Goal: Task Accomplishment & Management: Complete application form

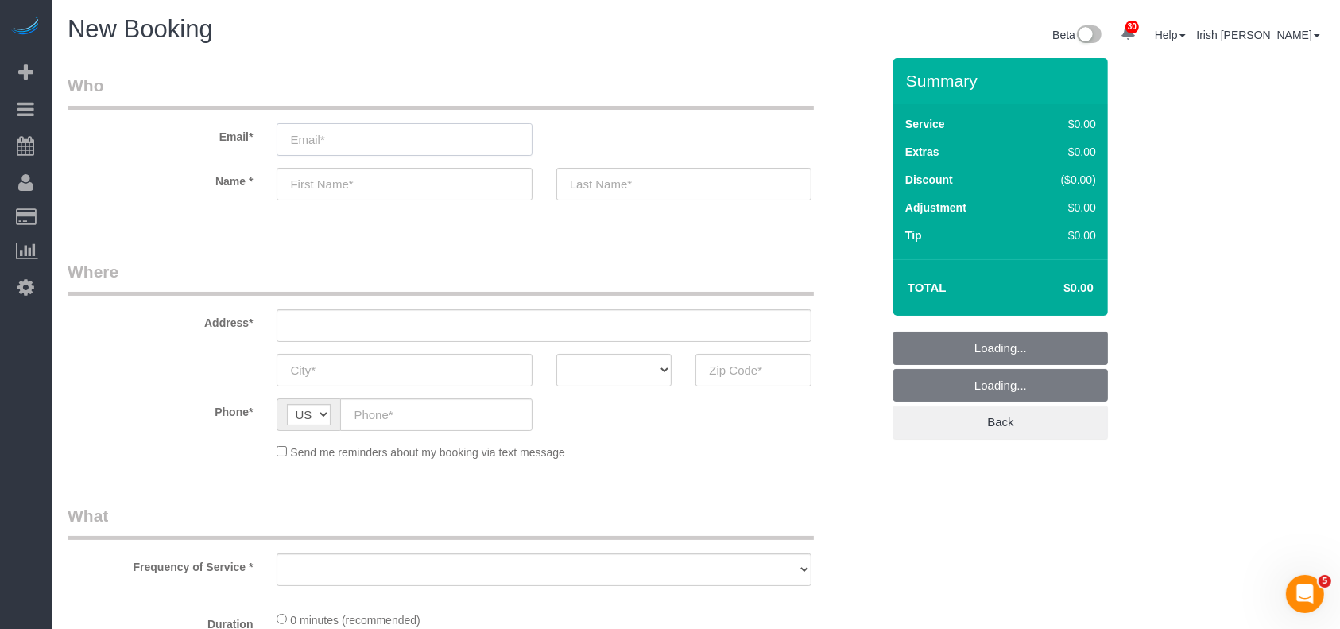
click at [444, 138] on input "email" at bounding box center [404, 139] width 255 height 33
select select "object:5778"
type input "P"
select select "3"
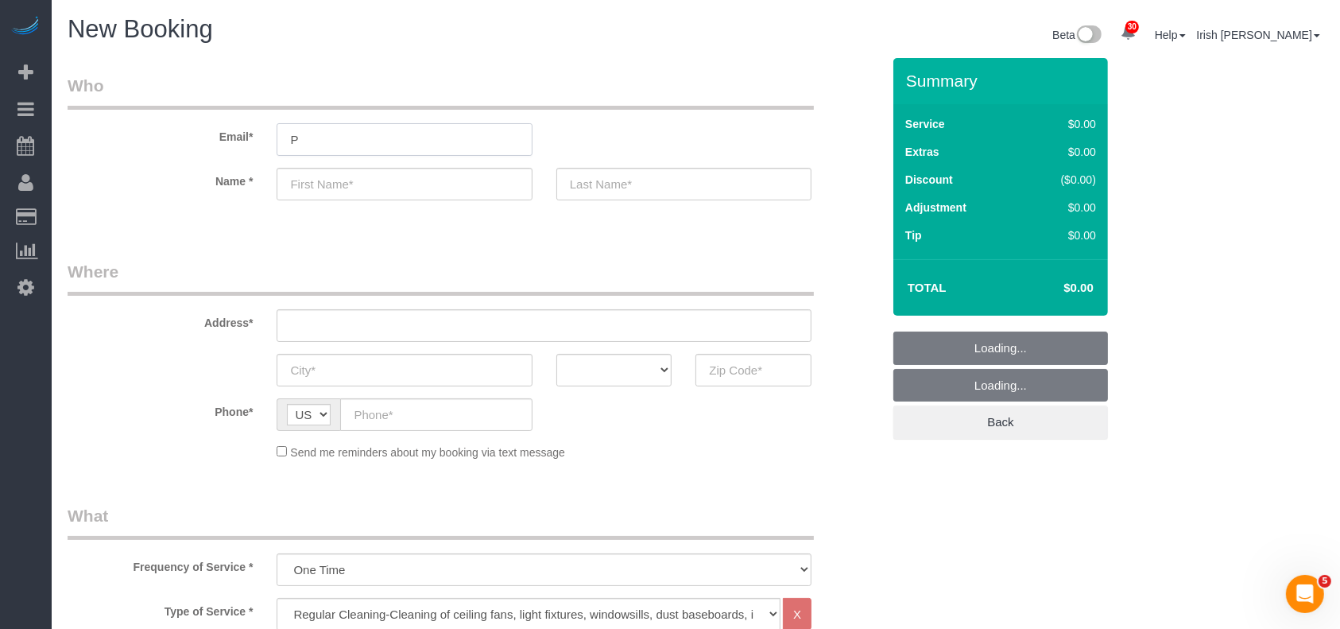
select select "object:5837"
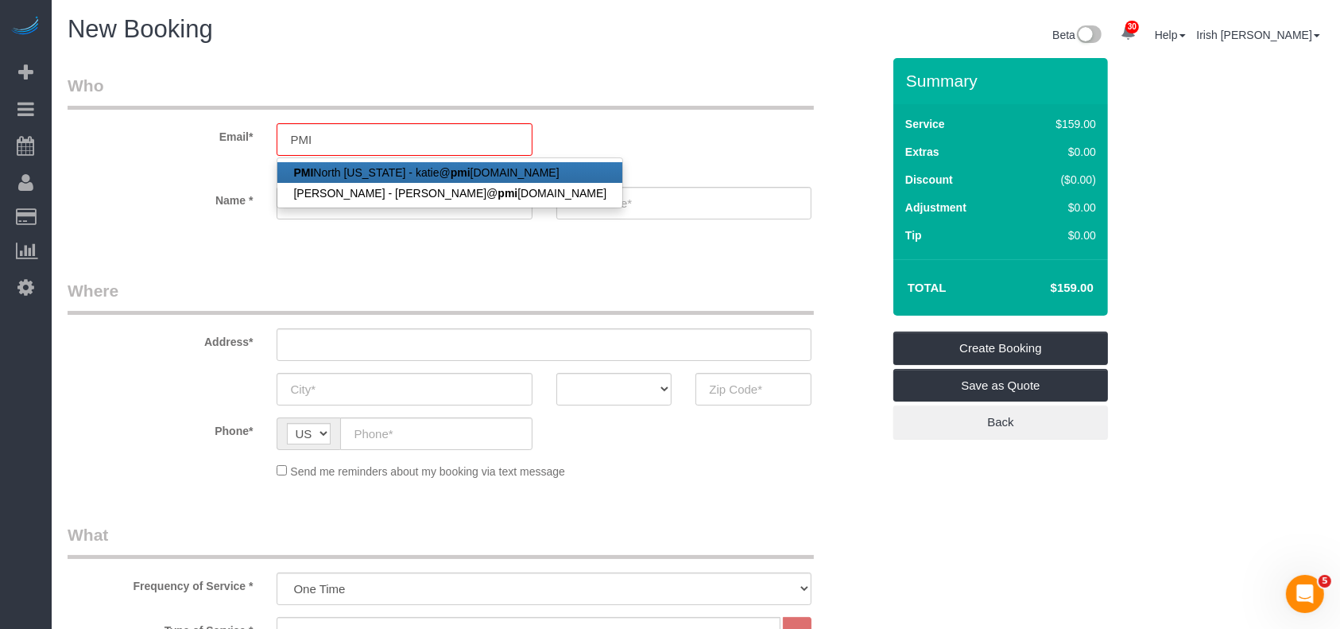
drag, startPoint x: 387, startPoint y: 172, endPoint x: 507, endPoint y: 145, distance: 122.9
click at [388, 169] on link "PMI [GEOGRAPHIC_DATA][US_STATE] - [PERSON_NAME]@ pmi [DOMAIN_NAME]" at bounding box center [449, 172] width 345 height 21
type input "[PERSON_NAME][EMAIL_ADDRESS][DOMAIN_NAME]"
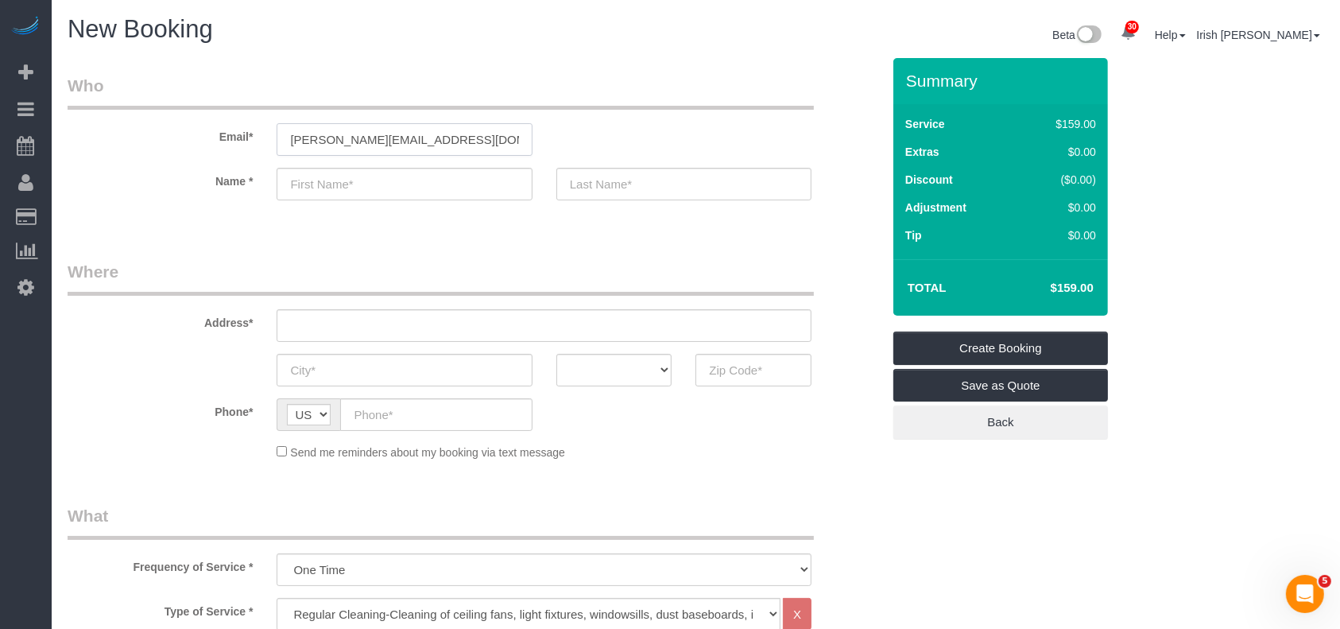
type input "PMI North"
type input "[US_STATE]"
type input "[PHONE_NUMBER]"
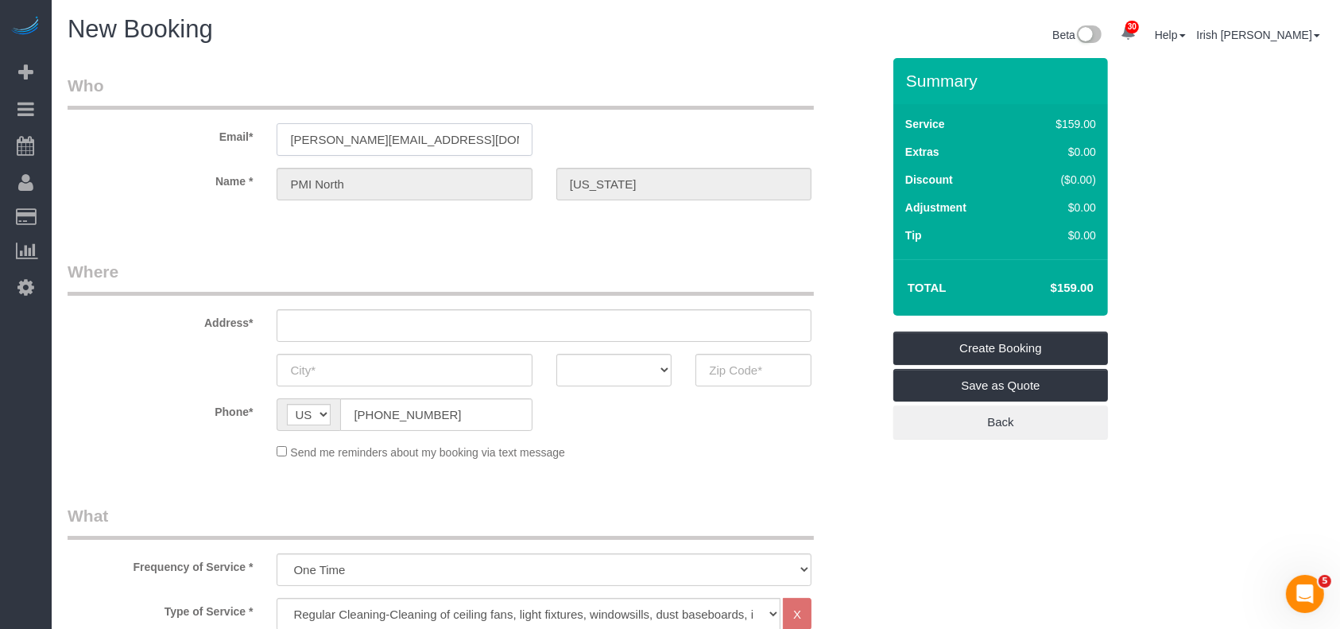
type input "[STREET_ADDRESS]"
type input "Frisco"
select select "[GEOGRAPHIC_DATA]"
type input "75033"
select select "string:fspay-60573b1f-10d3-4150-b947-a47a46c7bcc4"
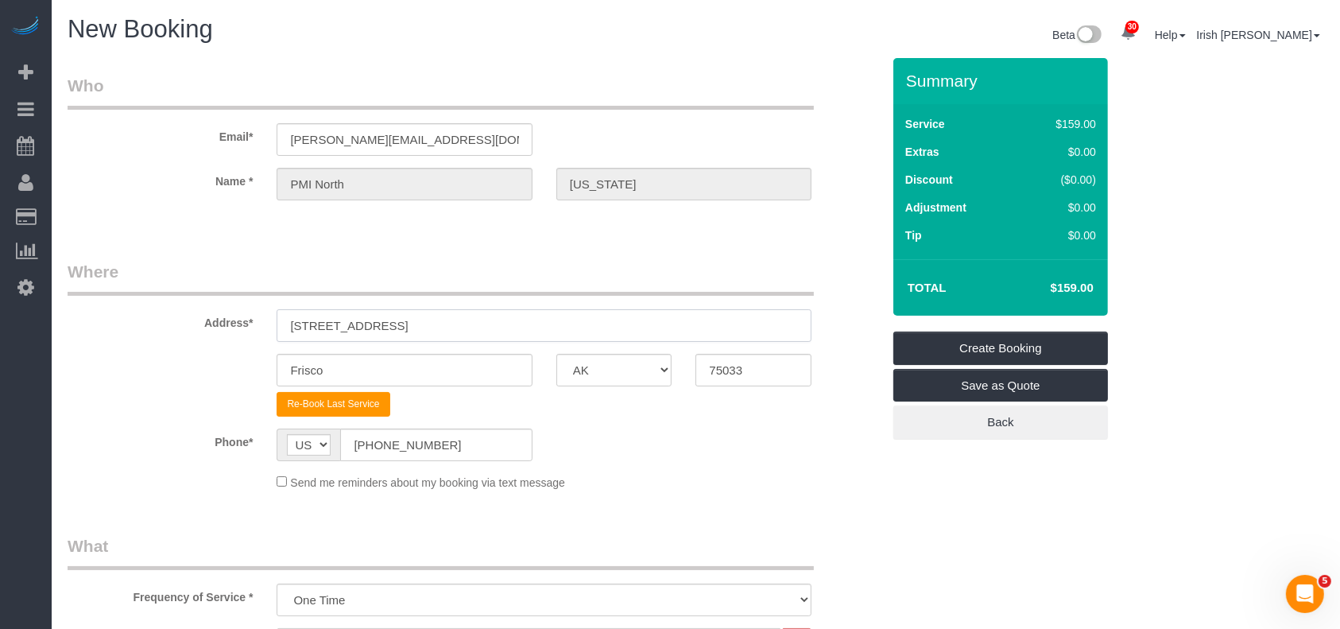
drag, startPoint x: 346, startPoint y: 333, endPoint x: 174, endPoint y: 331, distance: 171.7
click at [176, 331] on div "Address* [STREET_ADDRESS]" at bounding box center [475, 301] width 838 height 82
paste input "[STREET_ADDRESS]"
drag, startPoint x: 517, startPoint y: 325, endPoint x: 594, endPoint y: 325, distance: 76.3
click at [594, 325] on input "[STREET_ADDRESS]" at bounding box center [544, 325] width 535 height 33
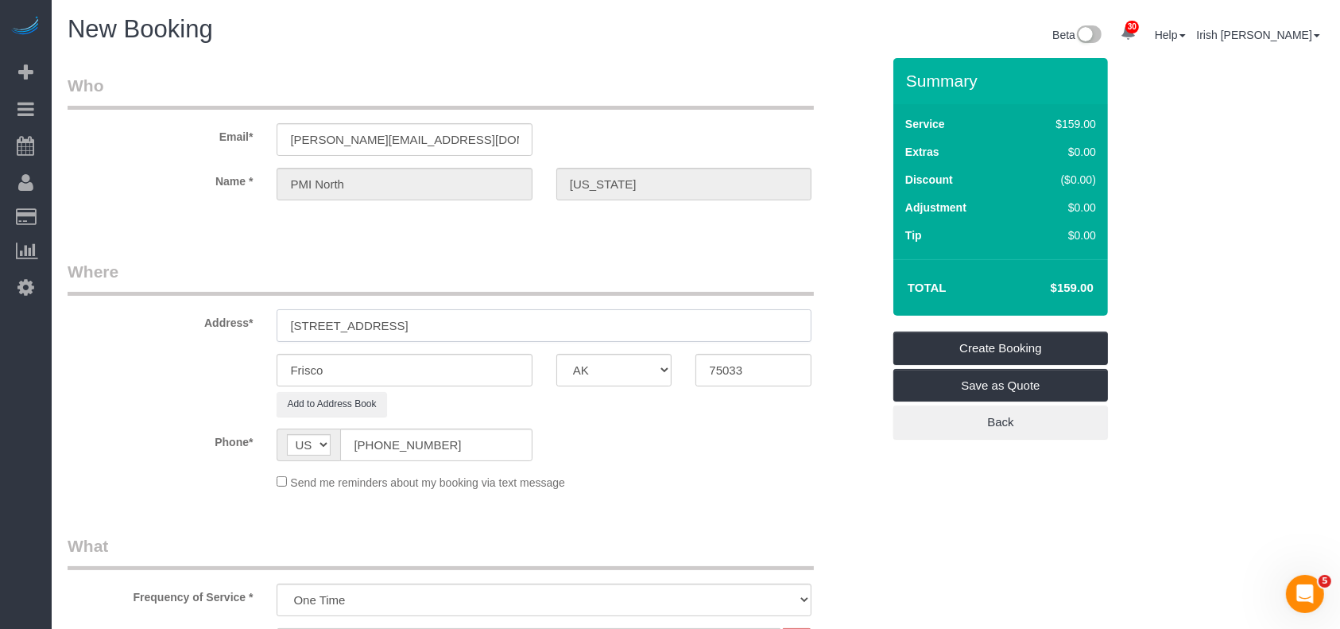
click at [502, 324] on input "[STREET_ADDRESS]" at bounding box center [544, 325] width 535 height 33
type input "[STREET_ADDRESS]"
drag, startPoint x: 707, startPoint y: 371, endPoint x: 590, endPoint y: 359, distance: 118.2
click at [595, 360] on div "Frisco AK AL AR AZ CA CO CT DC DE [GEOGRAPHIC_DATA] [GEOGRAPHIC_DATA] HI IA ID …" at bounding box center [475, 370] width 838 height 33
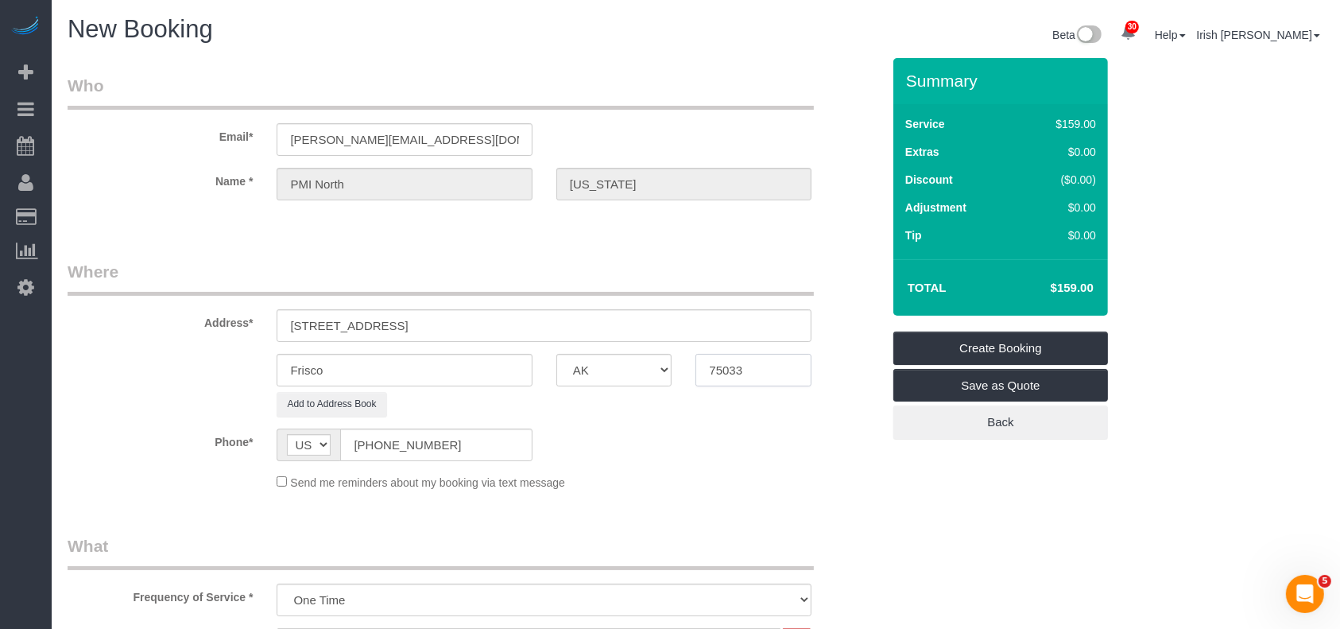
paste input "68"
type input "75068"
drag, startPoint x: 405, startPoint y: 321, endPoint x: 459, endPoint y: 327, distance: 54.3
click at [459, 327] on input "[STREET_ADDRESS]" at bounding box center [544, 325] width 535 height 33
drag, startPoint x: 365, startPoint y: 370, endPoint x: 173, endPoint y: 365, distance: 191.7
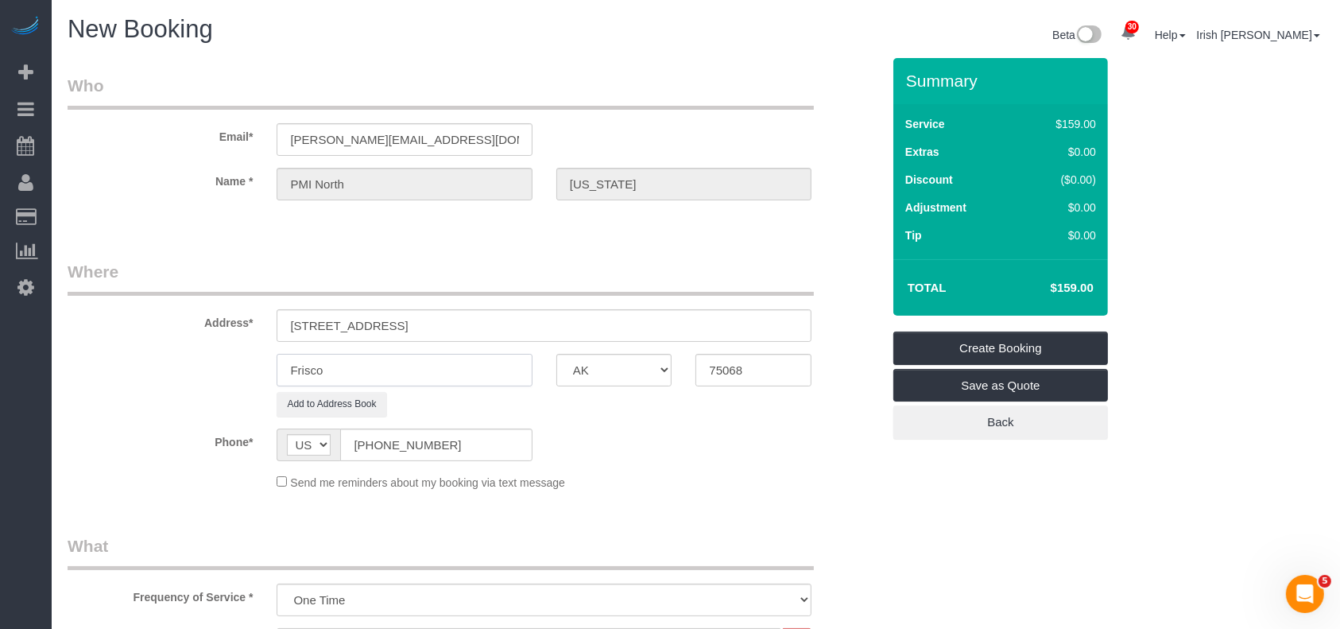
click at [171, 366] on div "Frisco AK AL AR AZ CA CO CT DC DE [GEOGRAPHIC_DATA] [GEOGRAPHIC_DATA] HI IA ID …" at bounding box center [475, 370] width 838 height 33
paste input "Little Elm,"
type input "Little Elm,"
drag, startPoint x: 409, startPoint y: 321, endPoint x: 597, endPoint y: 324, distance: 187.6
click at [597, 324] on input "[STREET_ADDRESS]" at bounding box center [544, 325] width 535 height 33
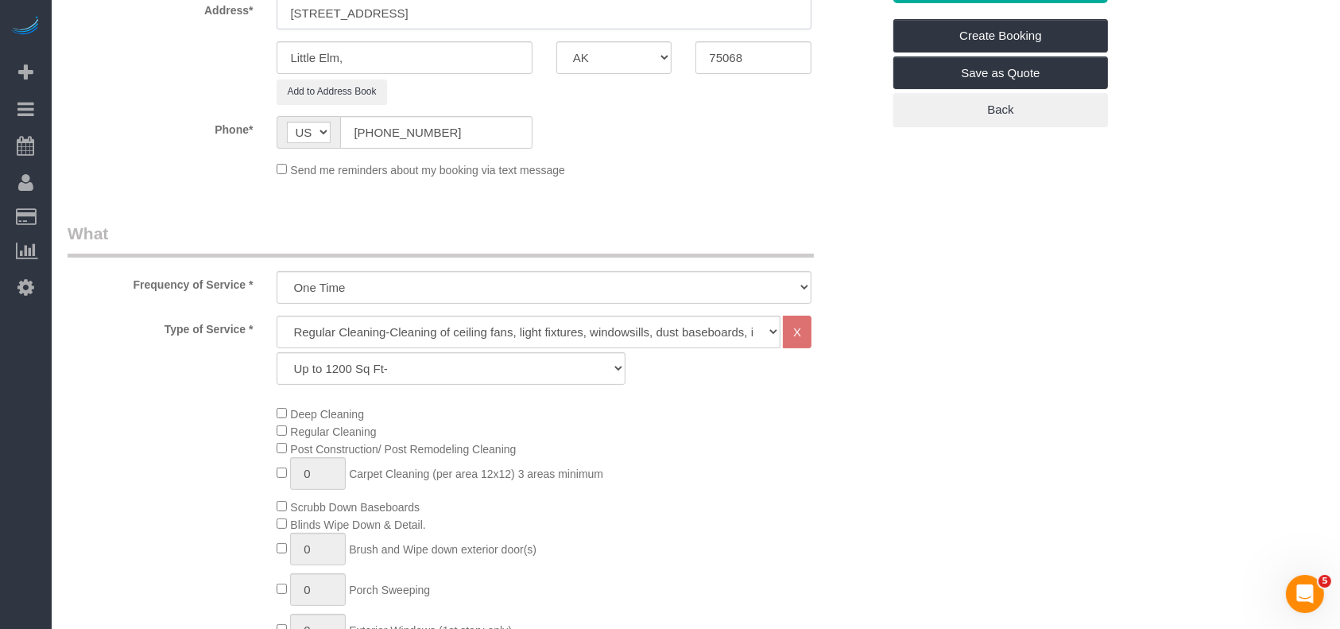
scroll to position [424, 0]
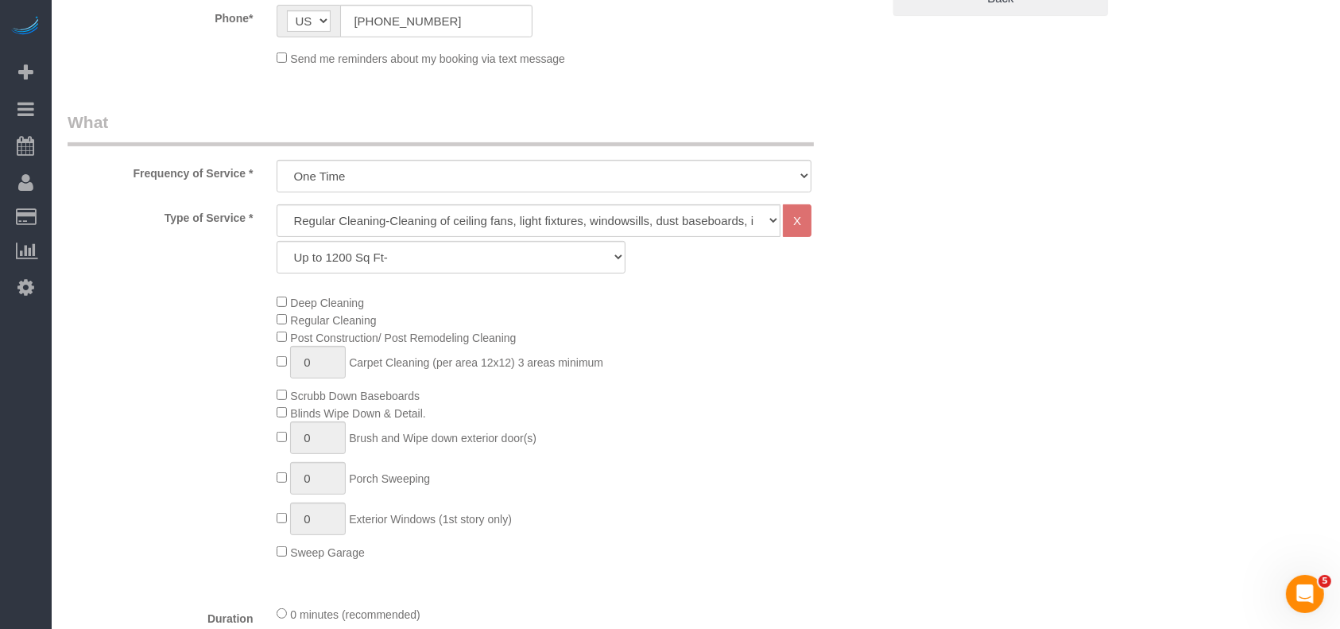
type input "[STREET_ADDRESS]"
click at [412, 254] on select "Up to 1200 Sq Ft- [DATE]-[DATE] Sq Ft [DATE]-[DATE] Sq Ft [DATE]-[DATE] Sq Ft […" at bounding box center [451, 257] width 348 height 33
select select "60"
click at [277, 241] on select "Up to 1200 Sq Ft- [DATE]-[DATE] Sq Ft [DATE]-[DATE] Sq Ft [DATE]-[DATE] Sq Ft […" at bounding box center [451, 257] width 348 height 33
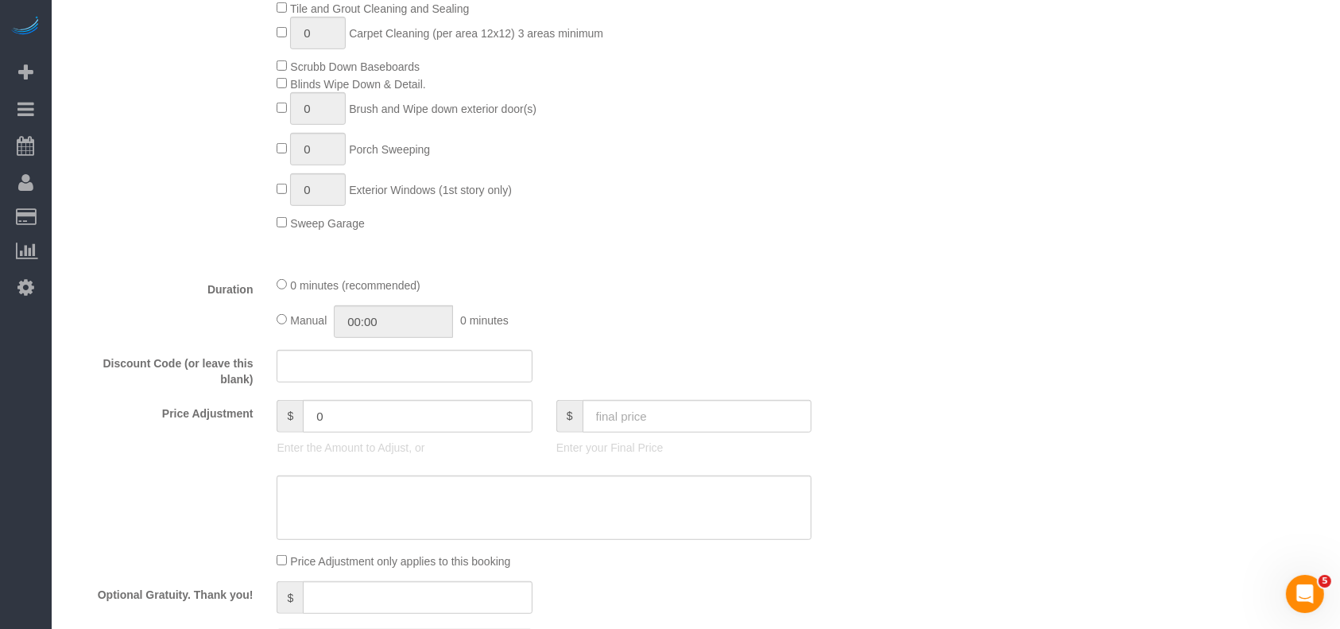
scroll to position [847, 0]
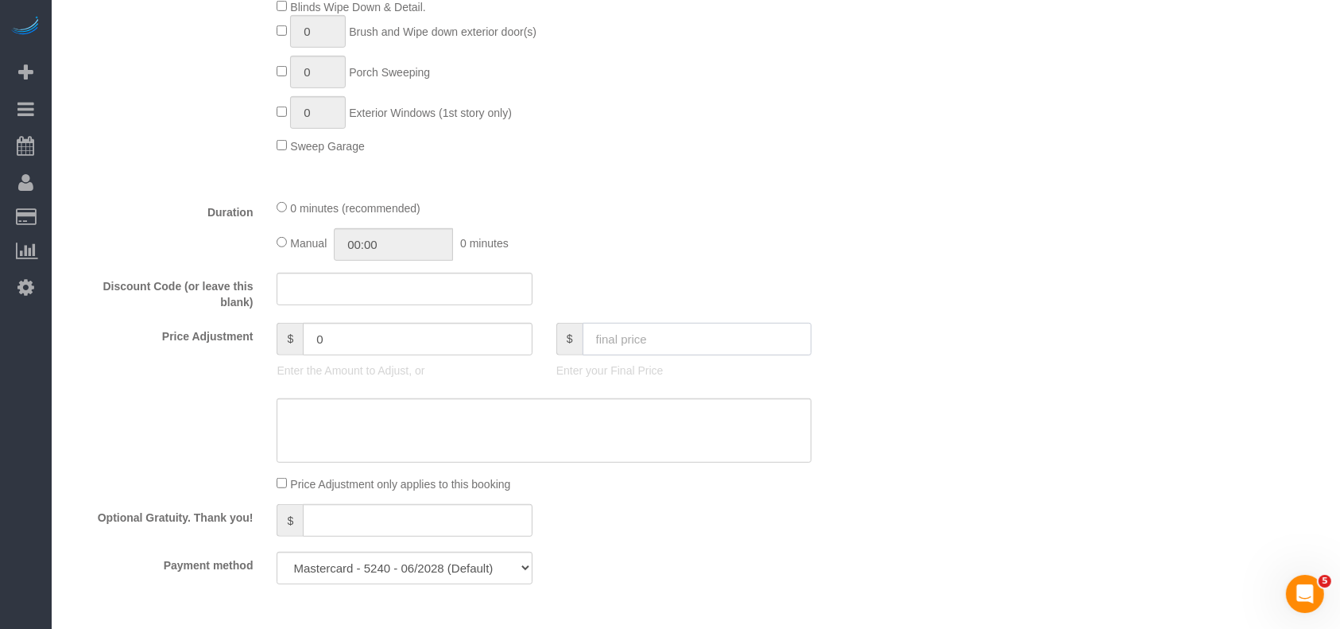
click at [610, 343] on input "text" at bounding box center [698, 339] width 230 height 33
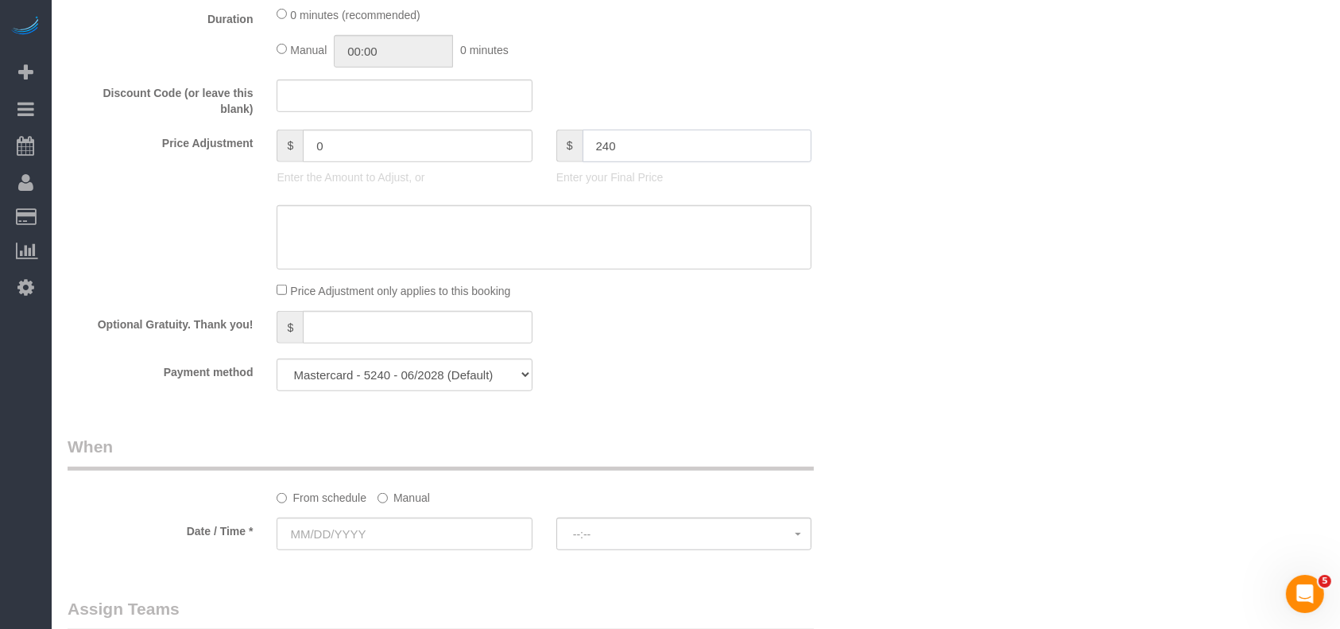
scroll to position [1272, 0]
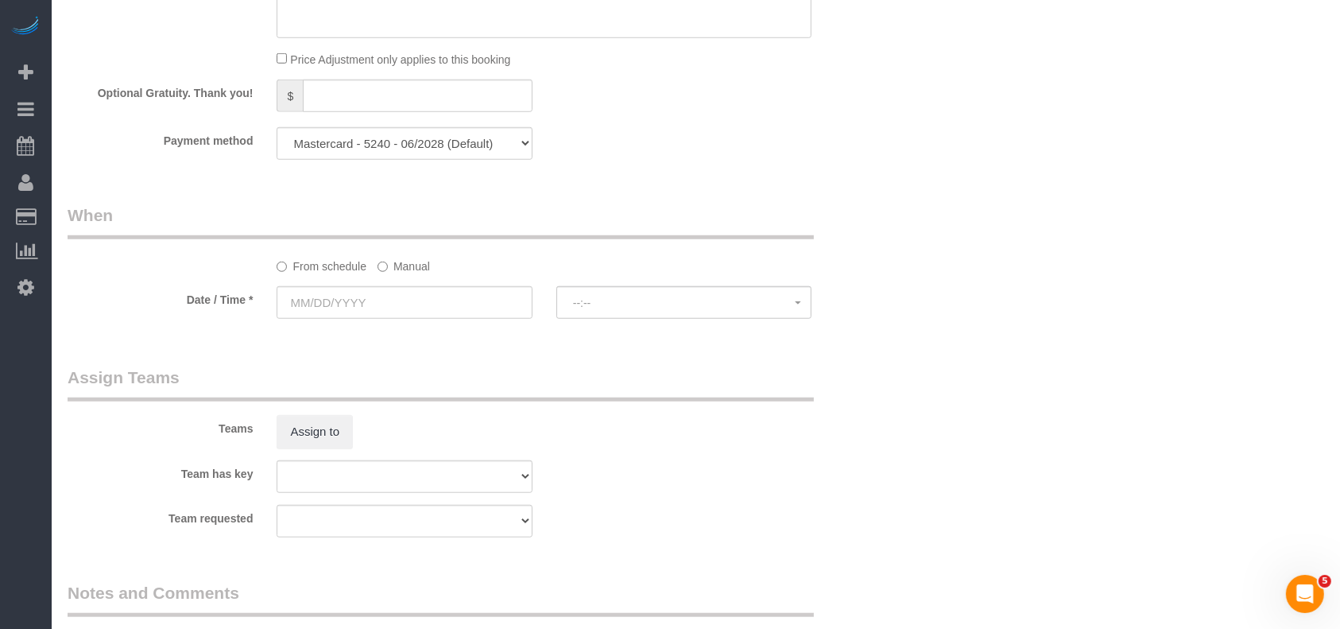
type input "240"
drag, startPoint x: 452, startPoint y: 141, endPoint x: 436, endPoint y: 164, distance: 27.4
click at [450, 143] on select "Mastercard - 5240 - 06/2028 (Default) Add Credit Card ─────────────── Cash Chec…" at bounding box center [404, 143] width 255 height 33
type input "51"
select select "string:check"
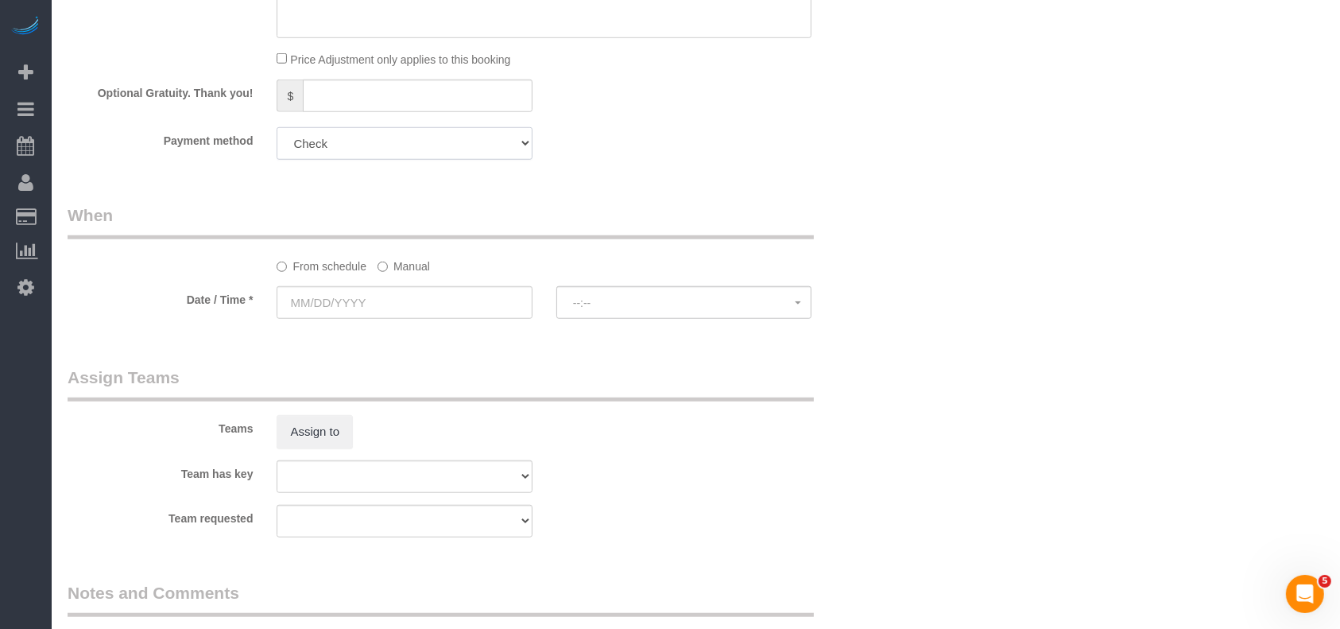
click at [277, 132] on select "Mastercard - 5240 - 06/2028 (Default) Add Credit Card ─────────────── Cash Chec…" at bounding box center [404, 143] width 255 height 33
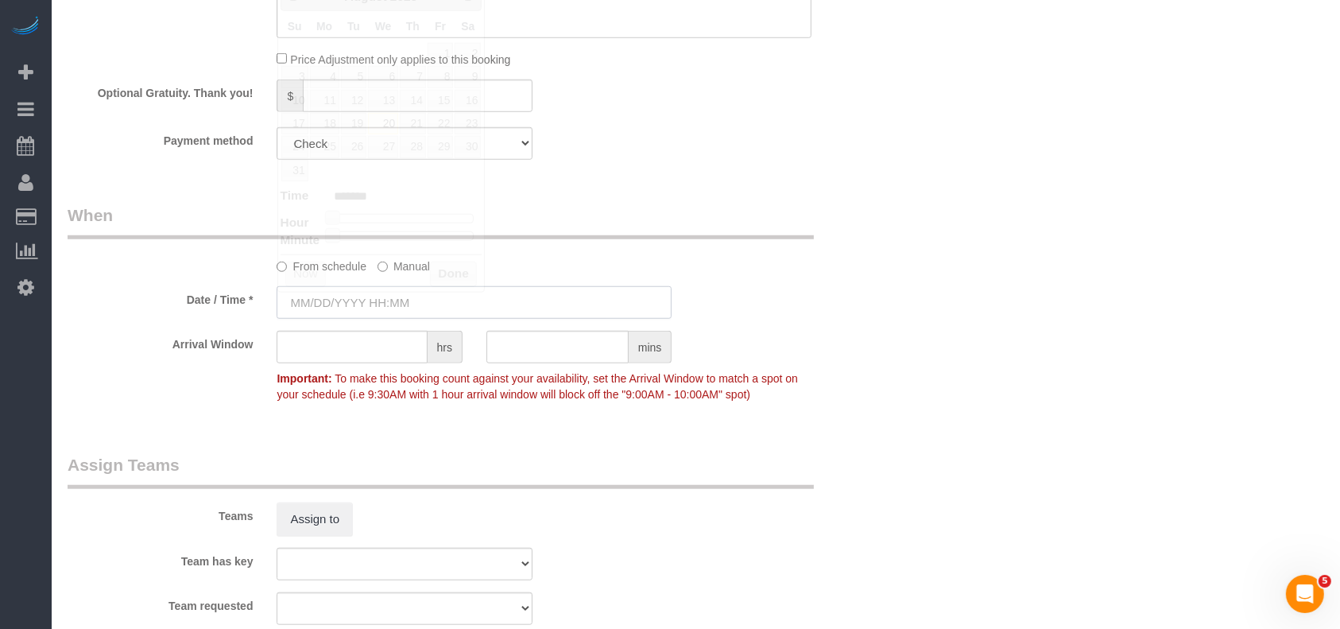
click at [369, 316] on input "text" at bounding box center [474, 302] width 395 height 33
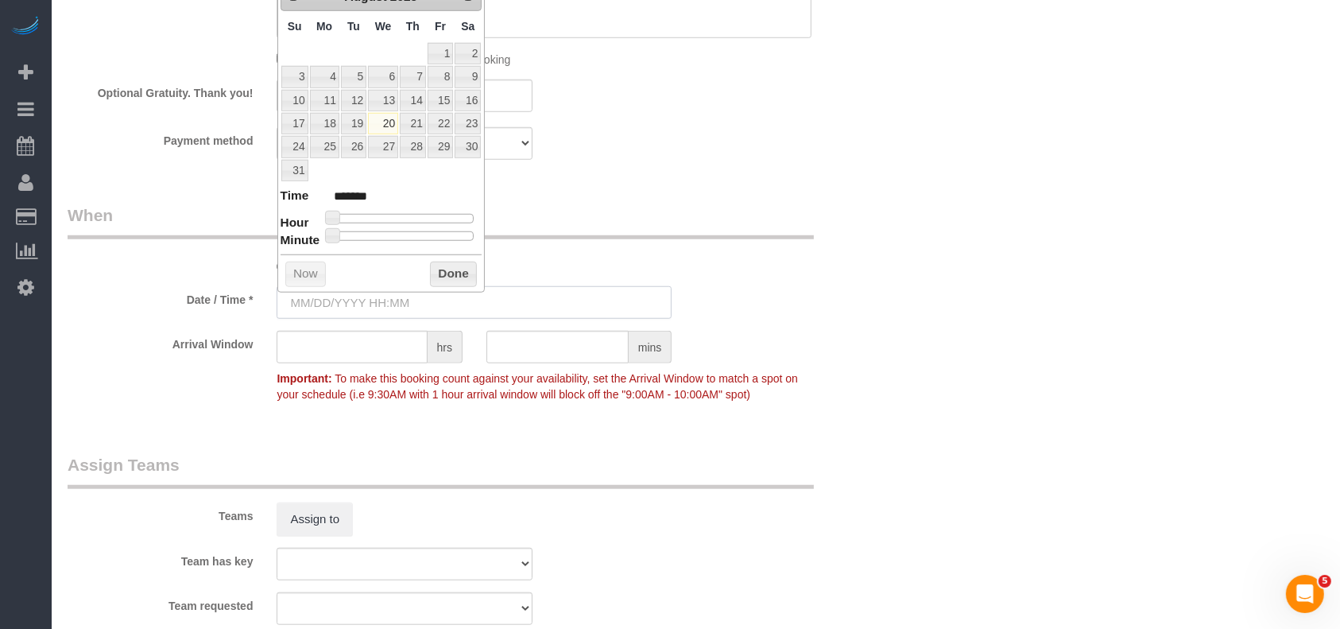
type input "[DATE] 8:00AM"
click at [390, 118] on link "20" at bounding box center [383, 123] width 30 height 21
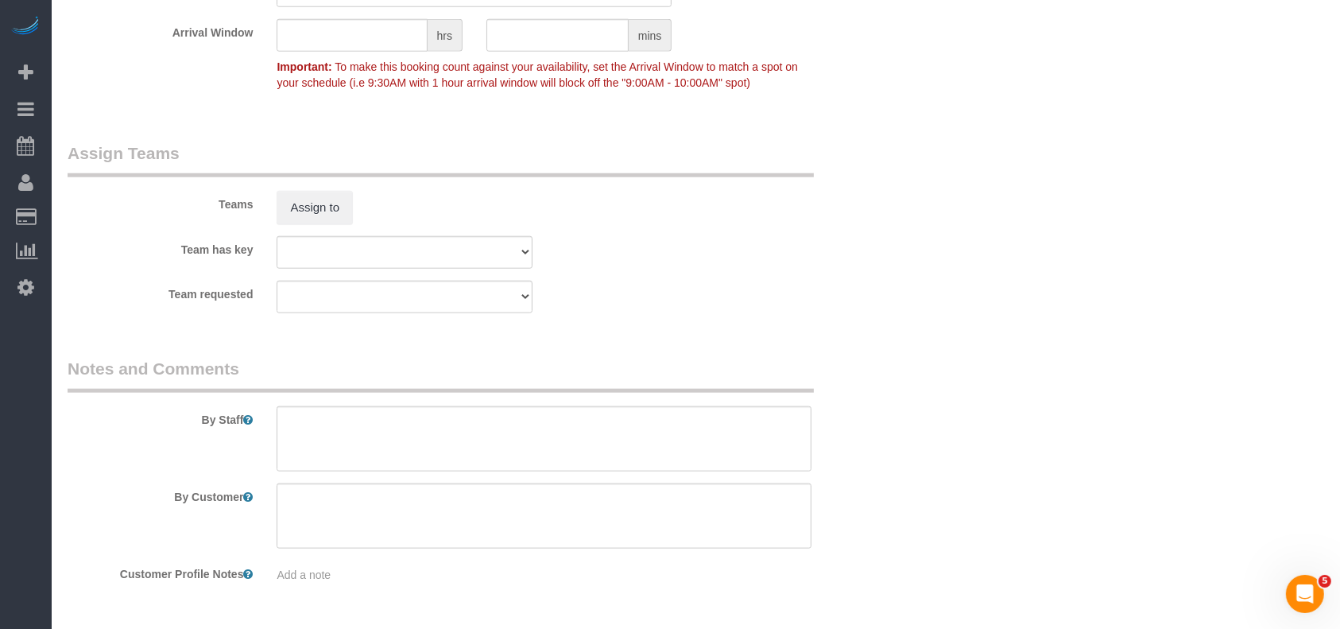
scroll to position [1639, 0]
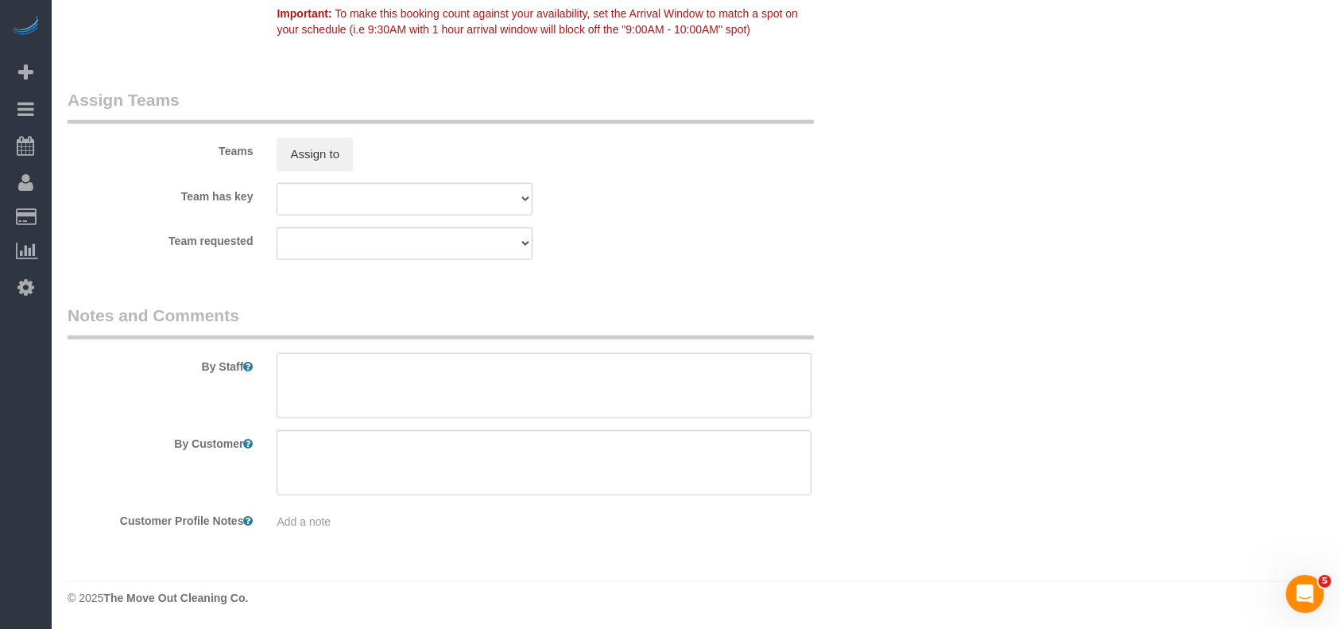
click at [397, 385] on textarea at bounding box center [544, 385] width 535 height 65
paste textarea "Lockbox code is 8755"
type textarea "Lockbox code is 8755"
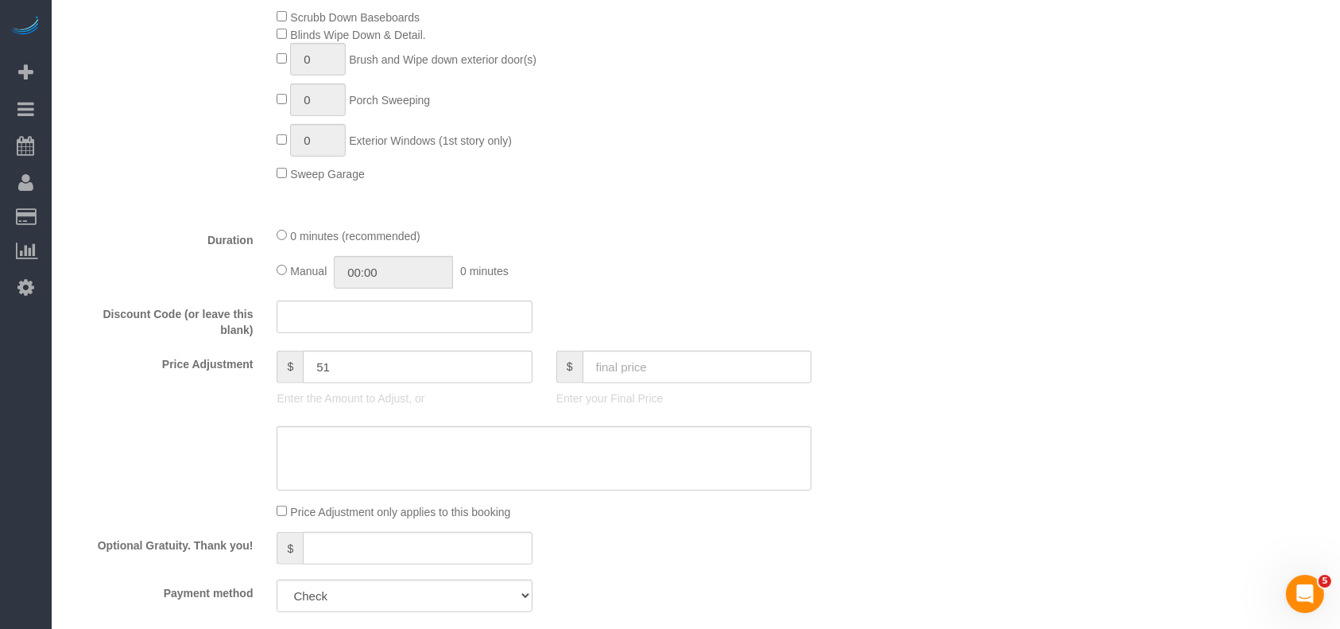
scroll to position [791, 0]
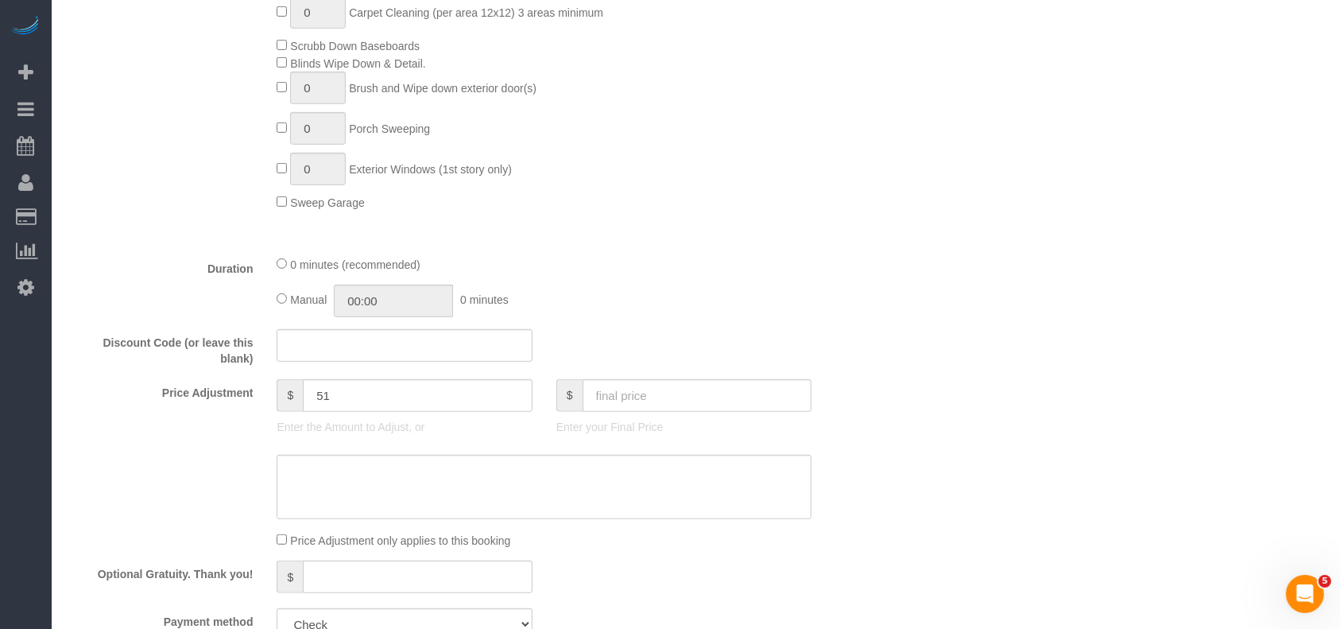
click at [634, 293] on div "Manual 00:00 0 minutes" at bounding box center [544, 301] width 535 height 33
click at [609, 402] on input "text" at bounding box center [698, 395] width 230 height 33
click at [558, 398] on div "$ 220" at bounding box center [683, 395] width 255 height 33
type input "220"
click at [581, 490] on textarea at bounding box center [544, 487] width 535 height 65
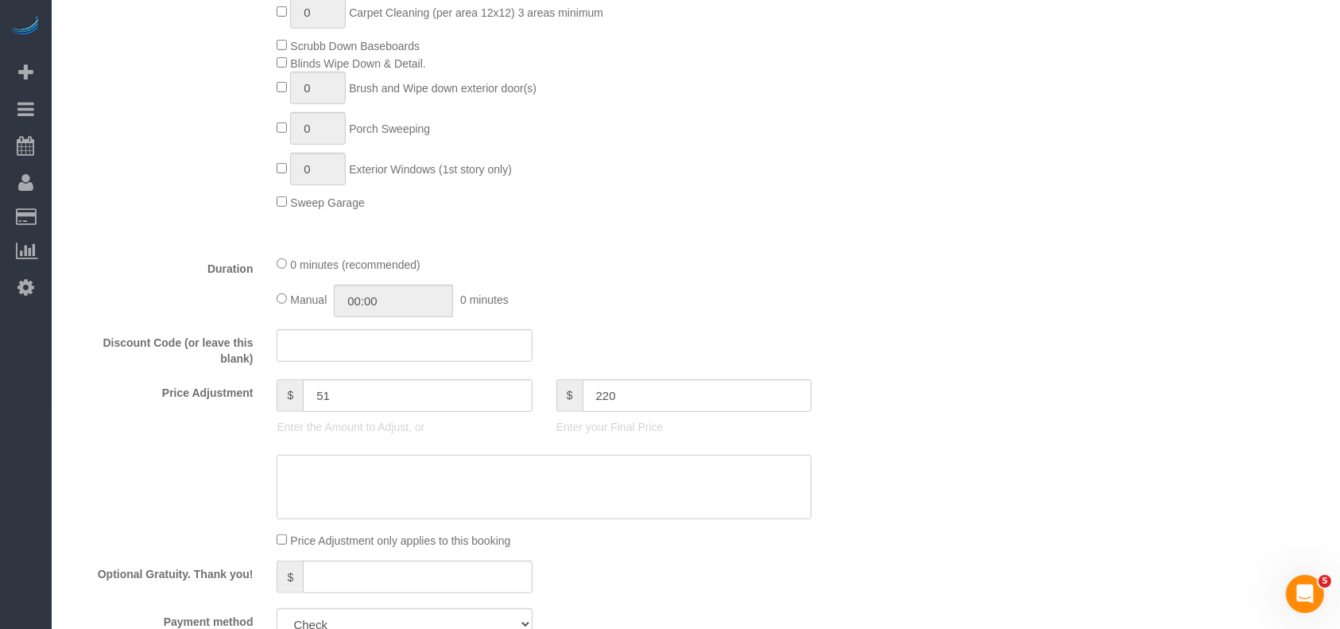
type input "31"
paste textarea "220"
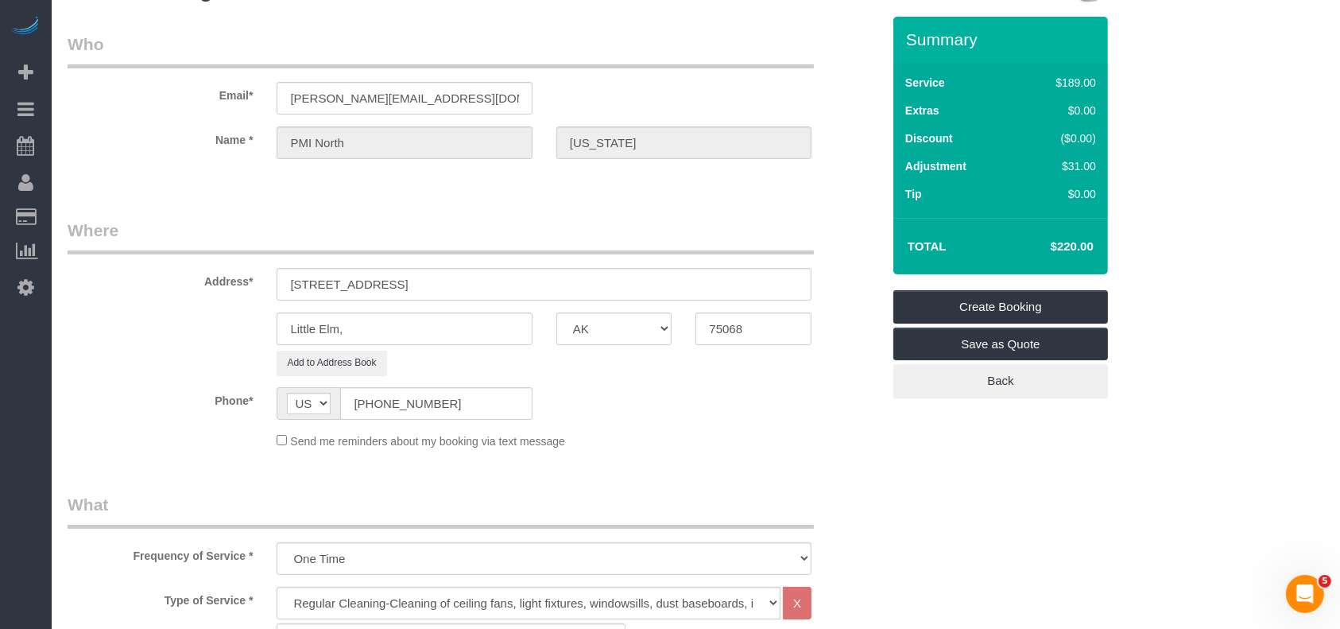
scroll to position [0, 0]
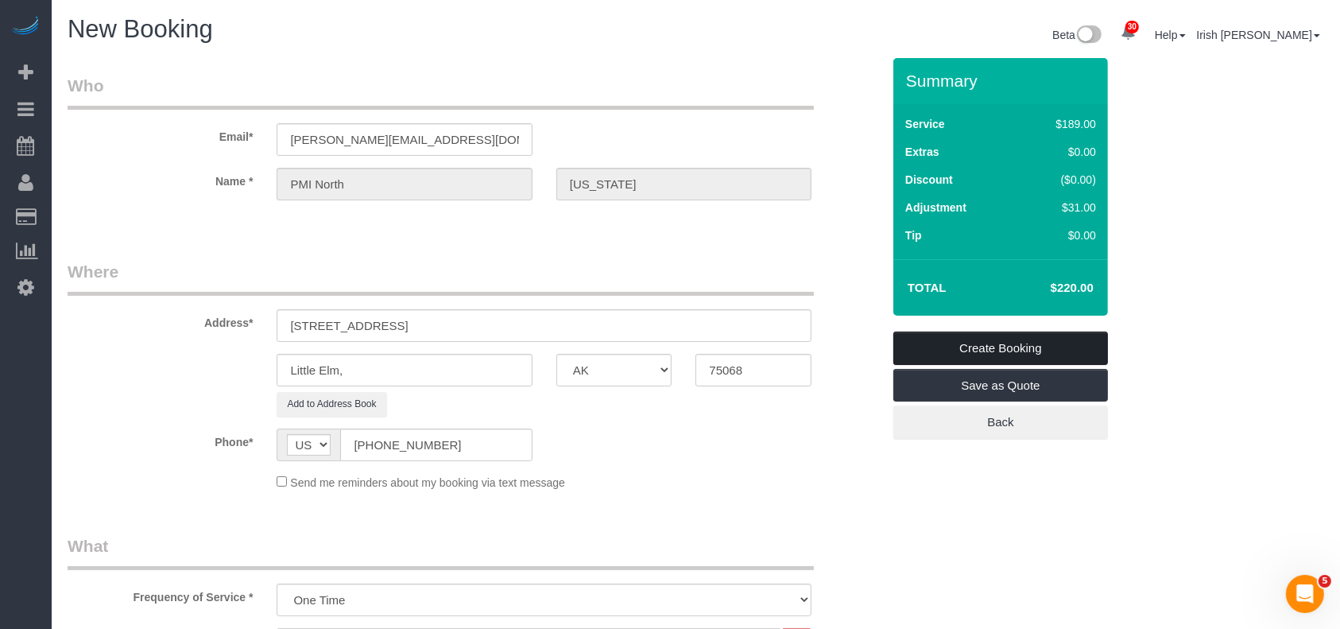
type textarea "$220 regular cleaning"
click at [1045, 345] on link "Create Booking" at bounding box center [1000, 347] width 215 height 33
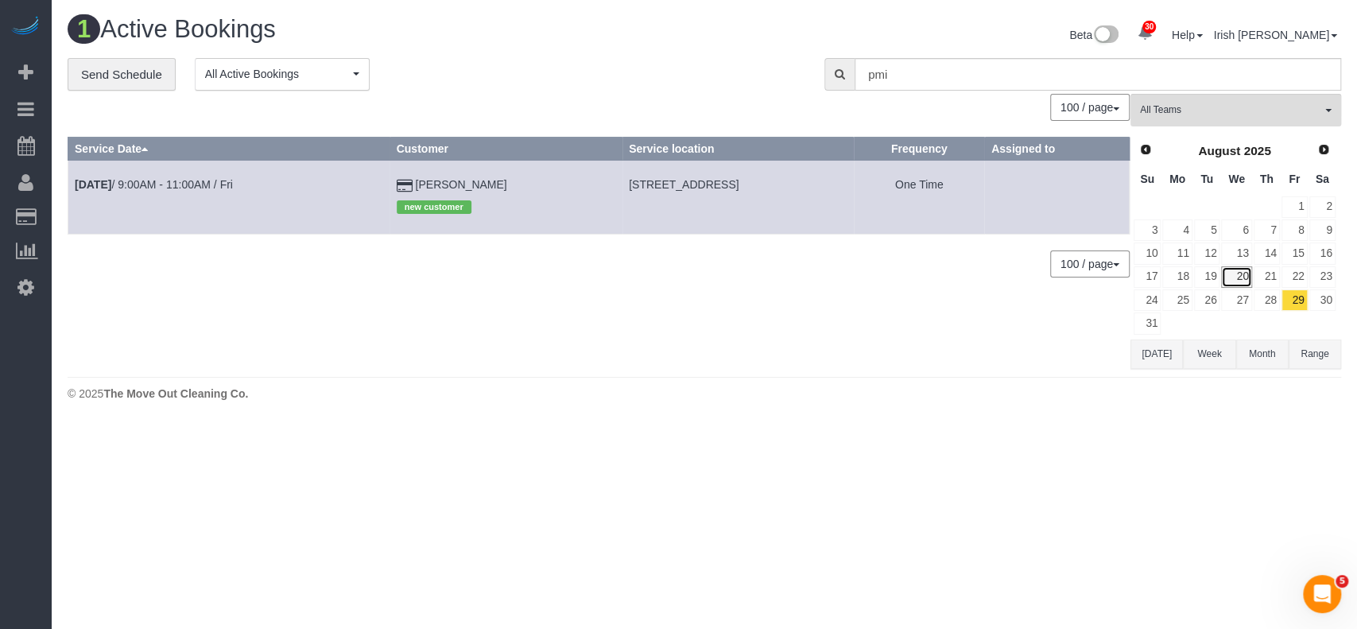
click at [1236, 271] on link "20" at bounding box center [1236, 276] width 30 height 21
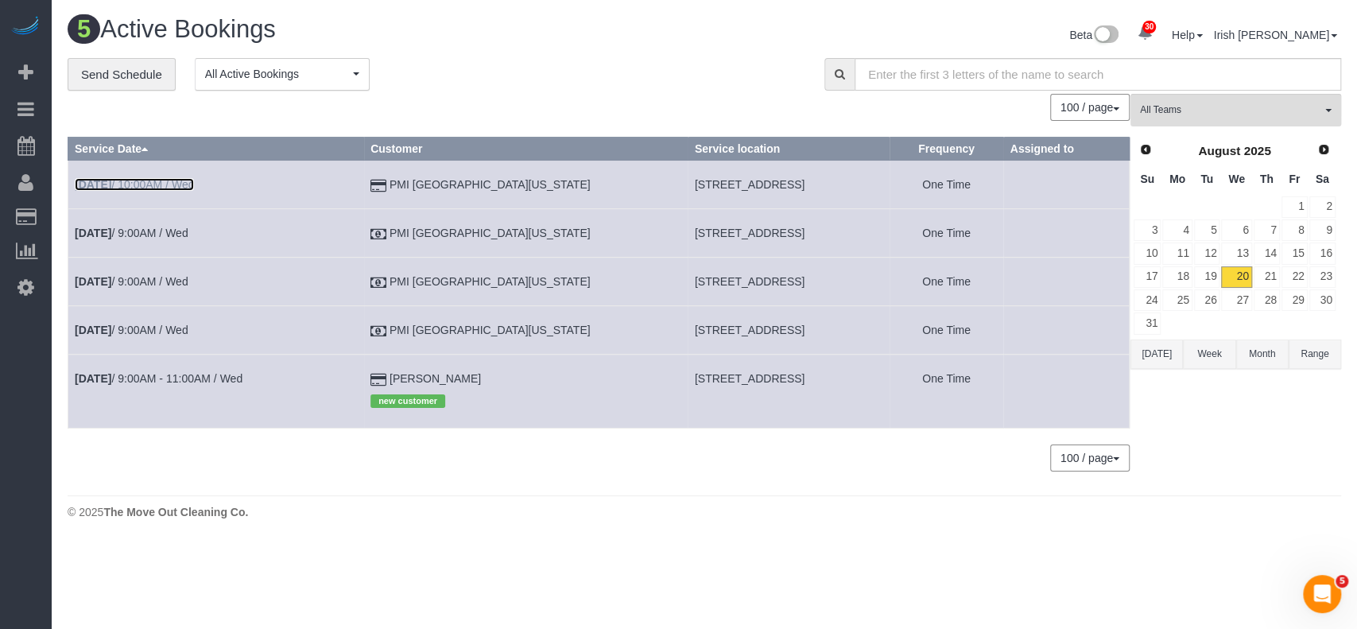
click at [169, 180] on link "[DATE] 10:00AM / Wed" at bounding box center [134, 184] width 119 height 13
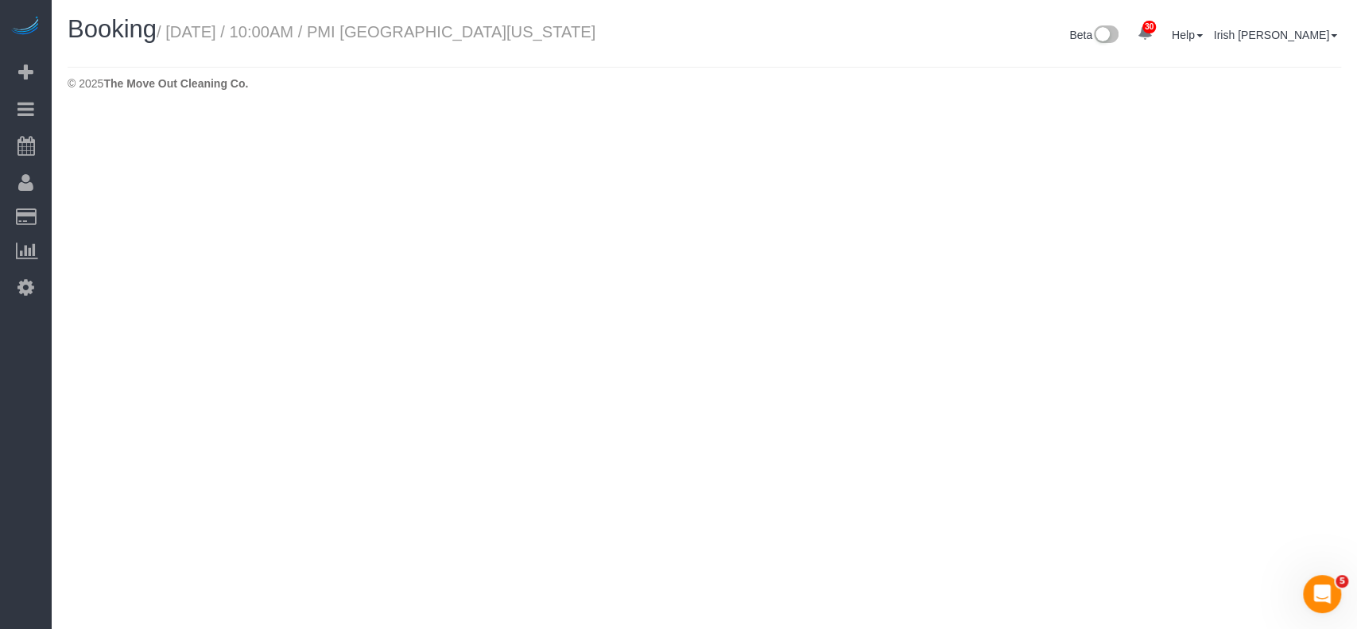
select select "[GEOGRAPHIC_DATA]"
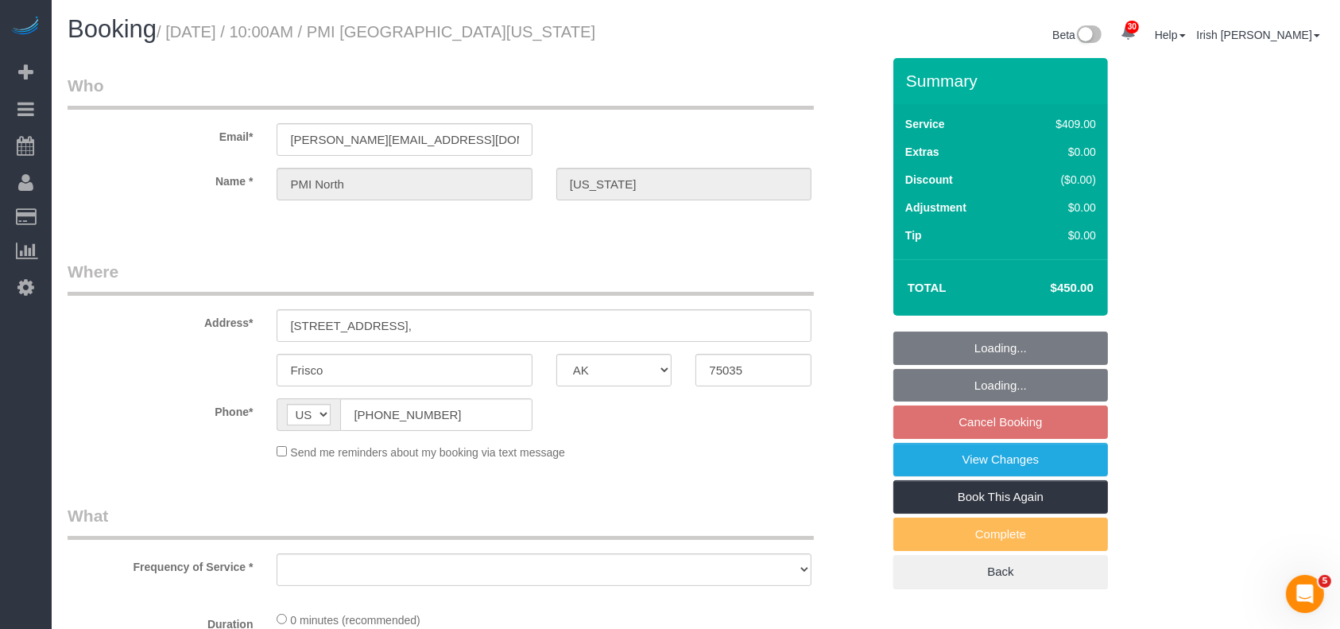
select select "string:fspay-60573b1f-10d3-4150-b947-a47a46c7bcc4"
select select "object:6421"
select select "3"
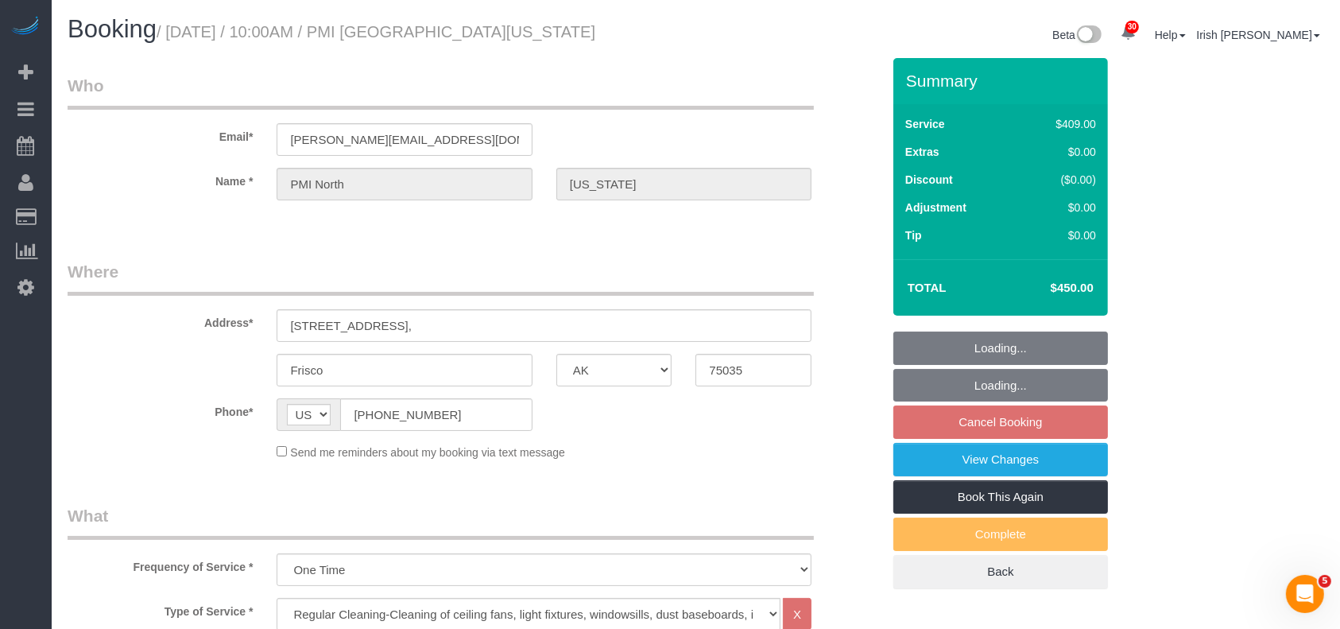
select select "object:6483"
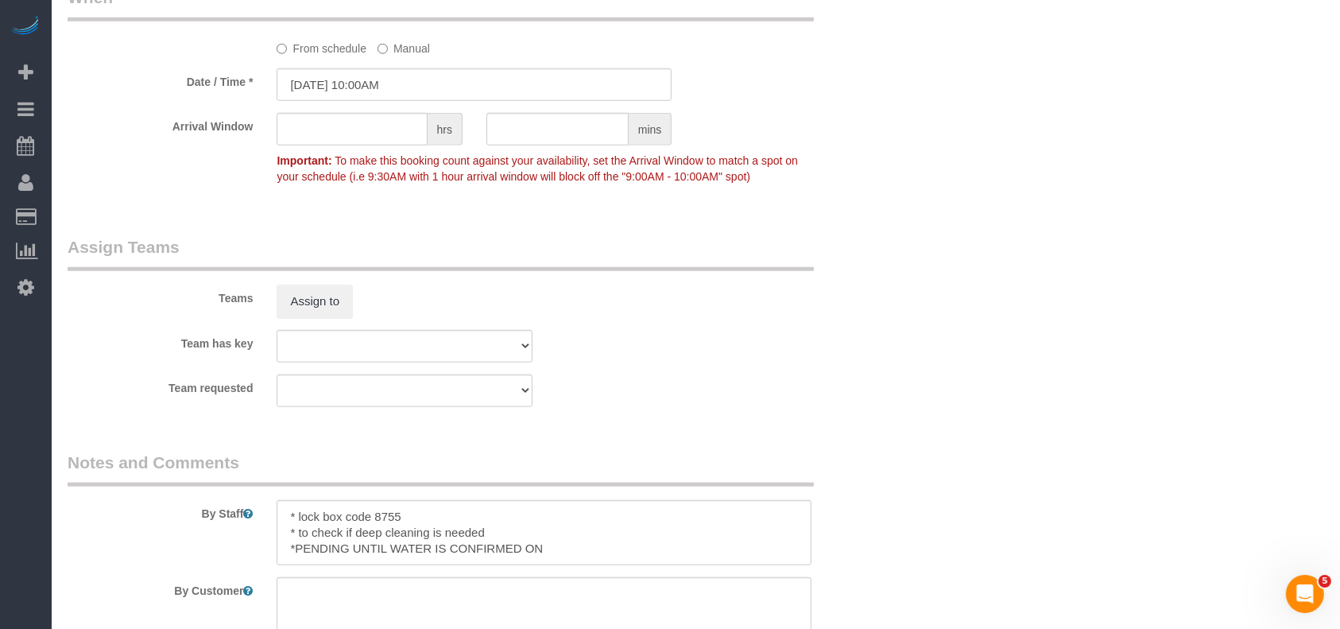
scroll to position [1590, 0]
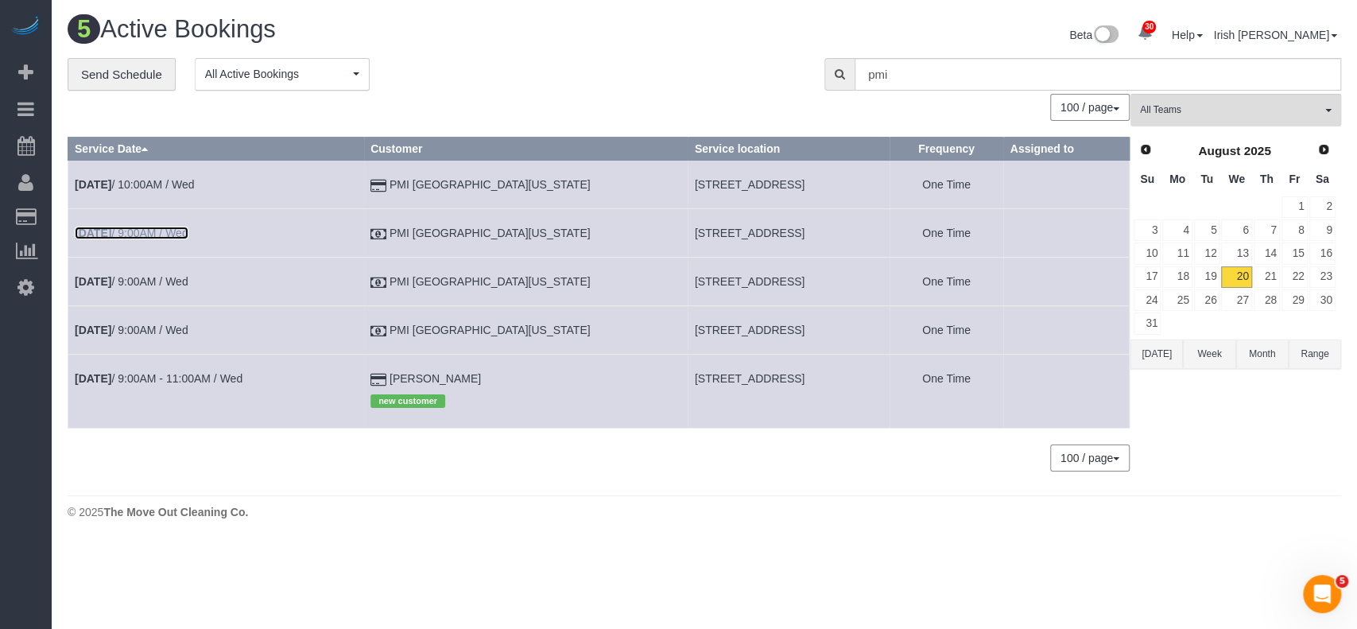
click at [180, 234] on link "[DATE] 9:00AM / Wed" at bounding box center [132, 233] width 114 height 13
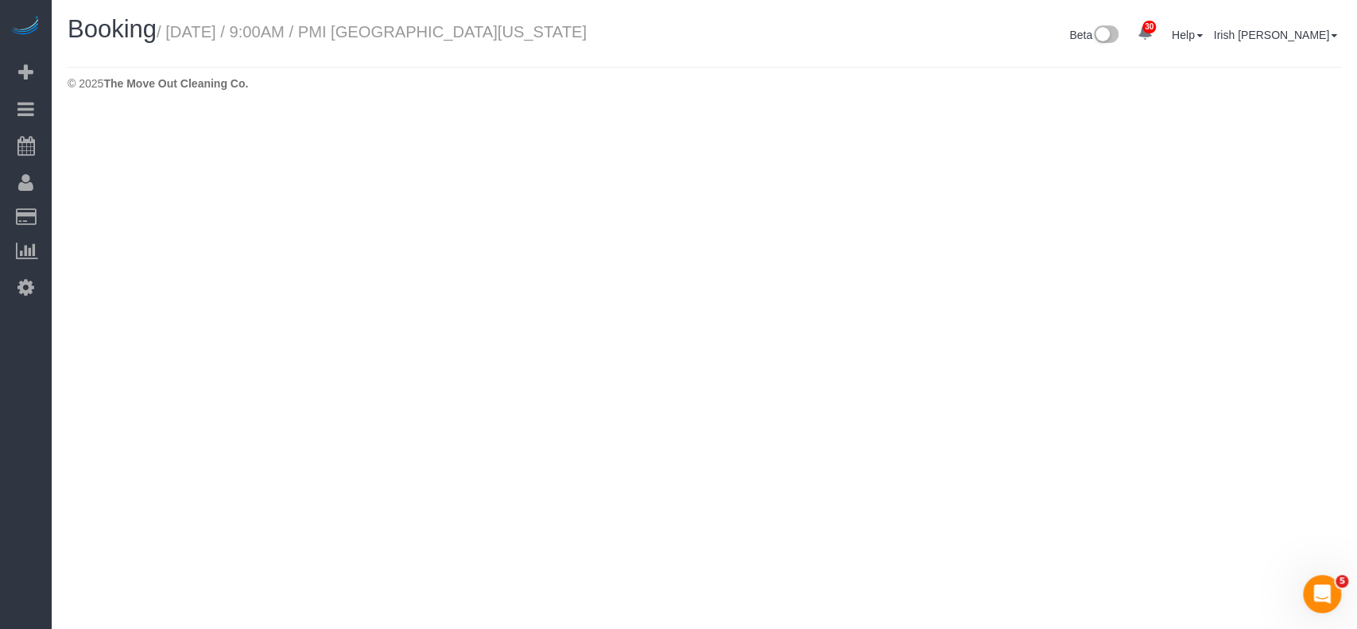
select select "[GEOGRAPHIC_DATA]"
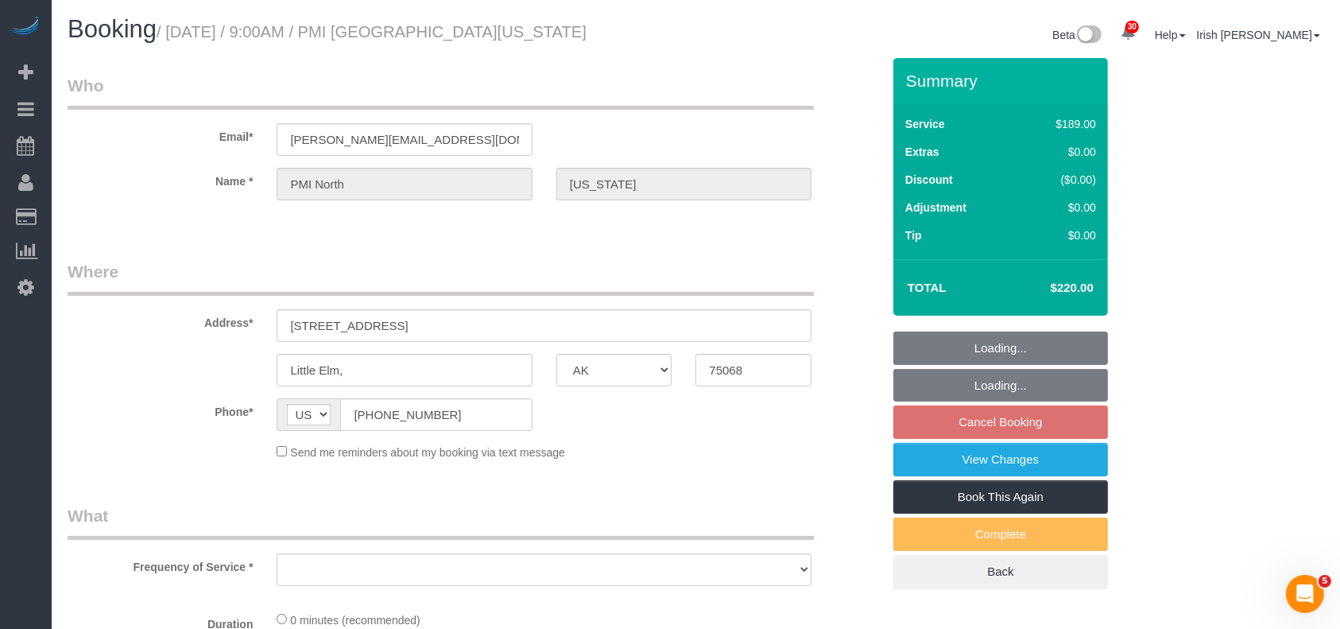
select select "object:6908"
select select "3"
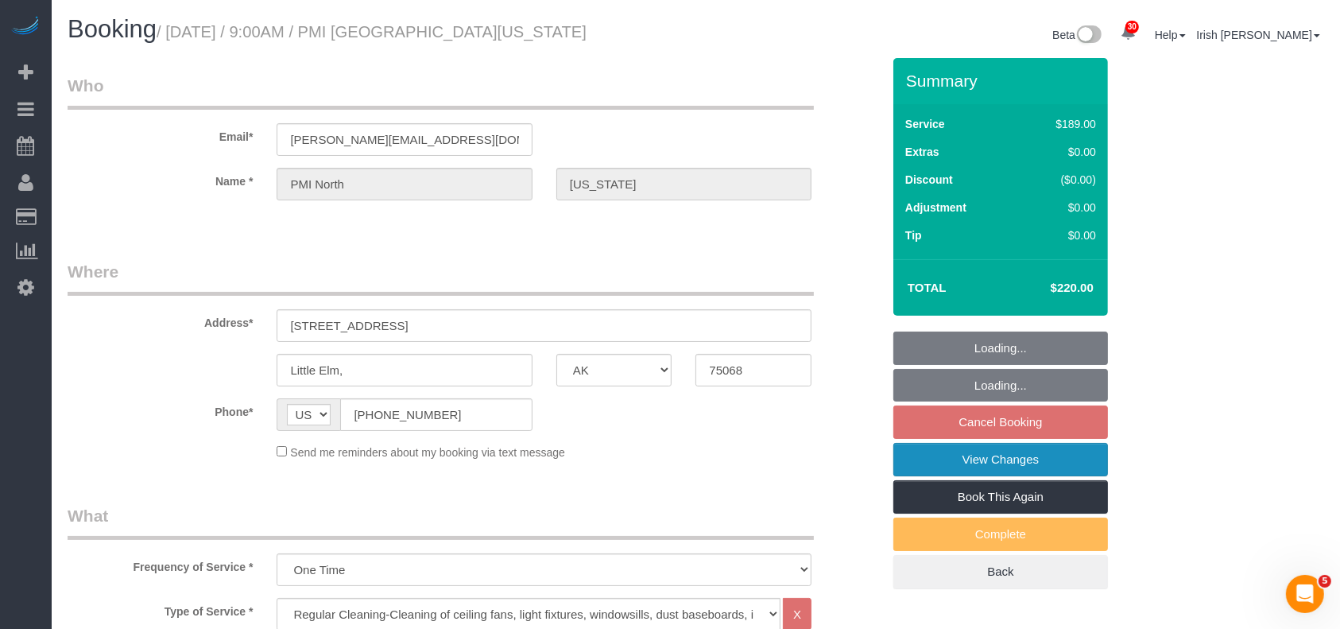
select select "object:6995"
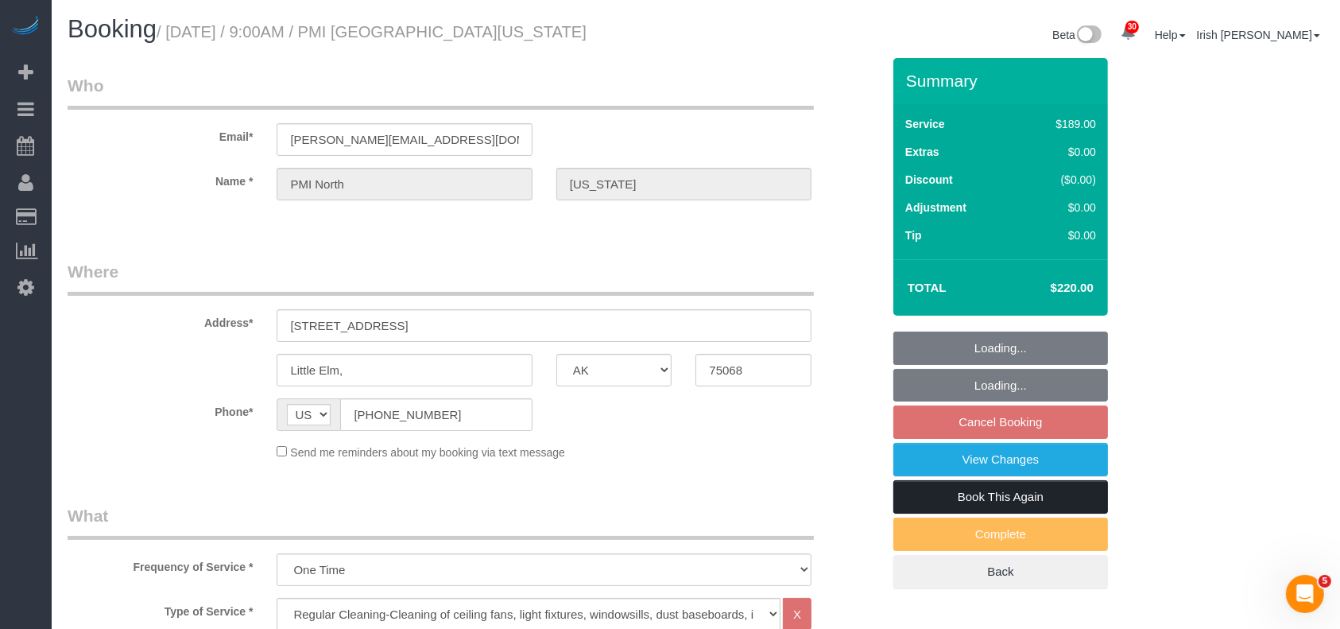
click at [1072, 501] on link "Book This Again" at bounding box center [1000, 496] width 215 height 33
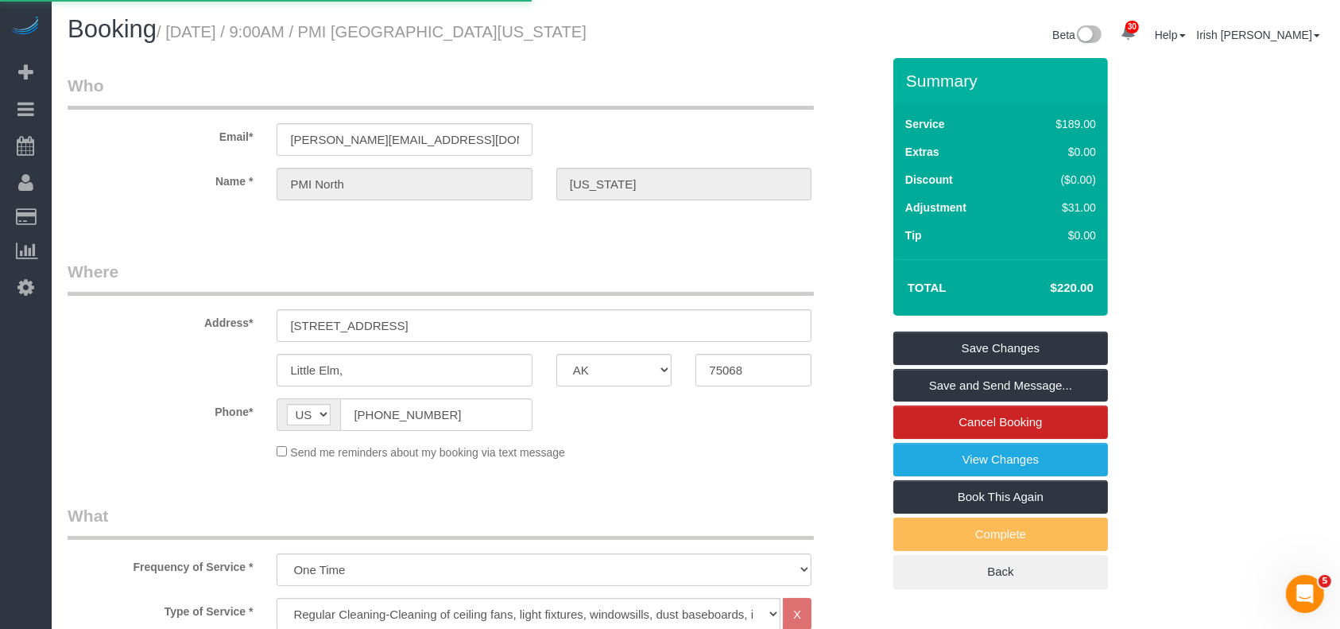
select select "[GEOGRAPHIC_DATA]"
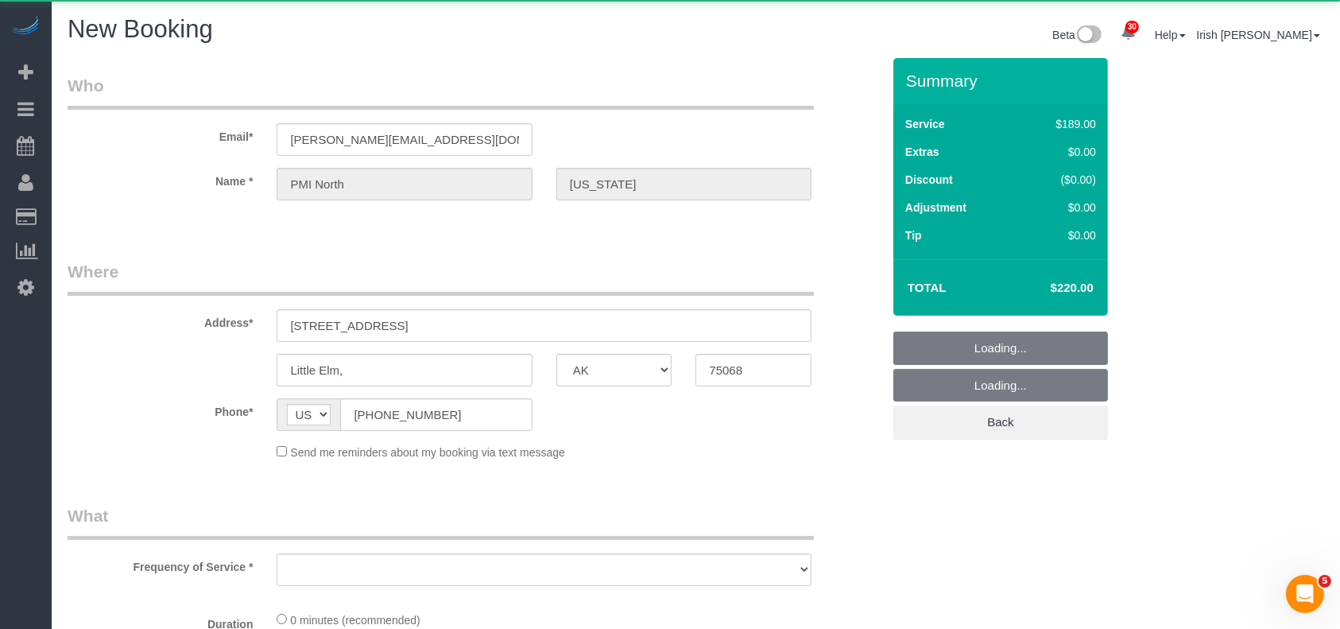
select select "object:7253"
select select "string:fspay"
select select "3"
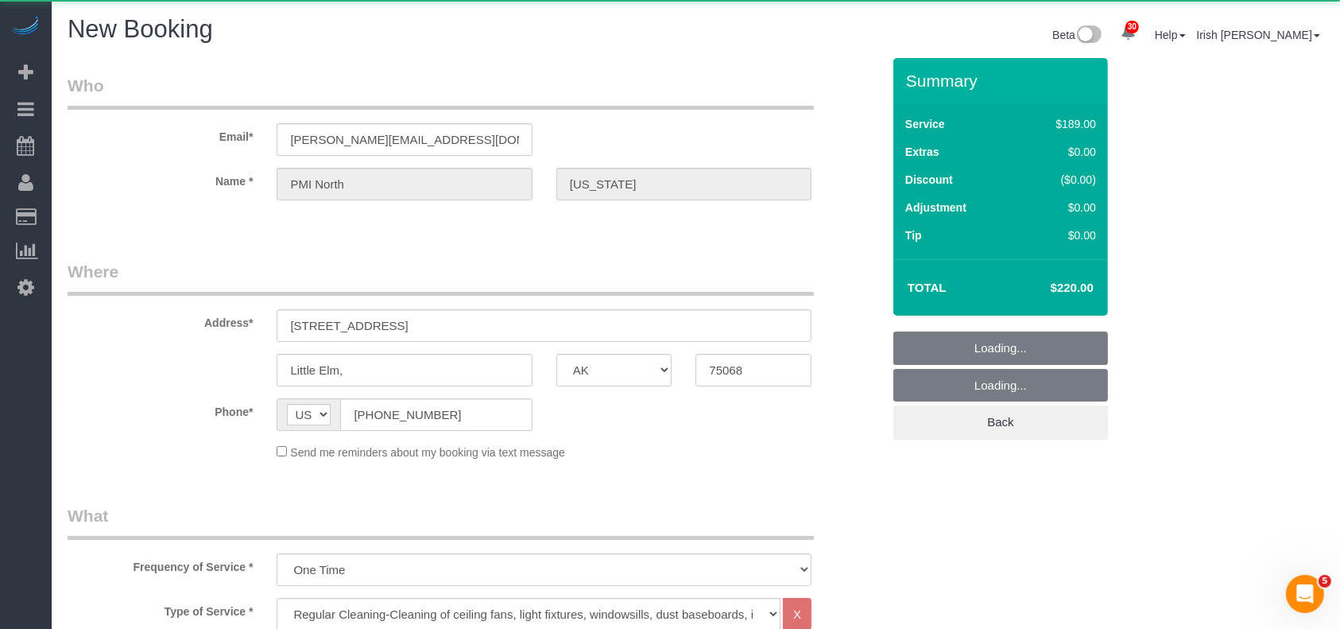
select select "object:7326"
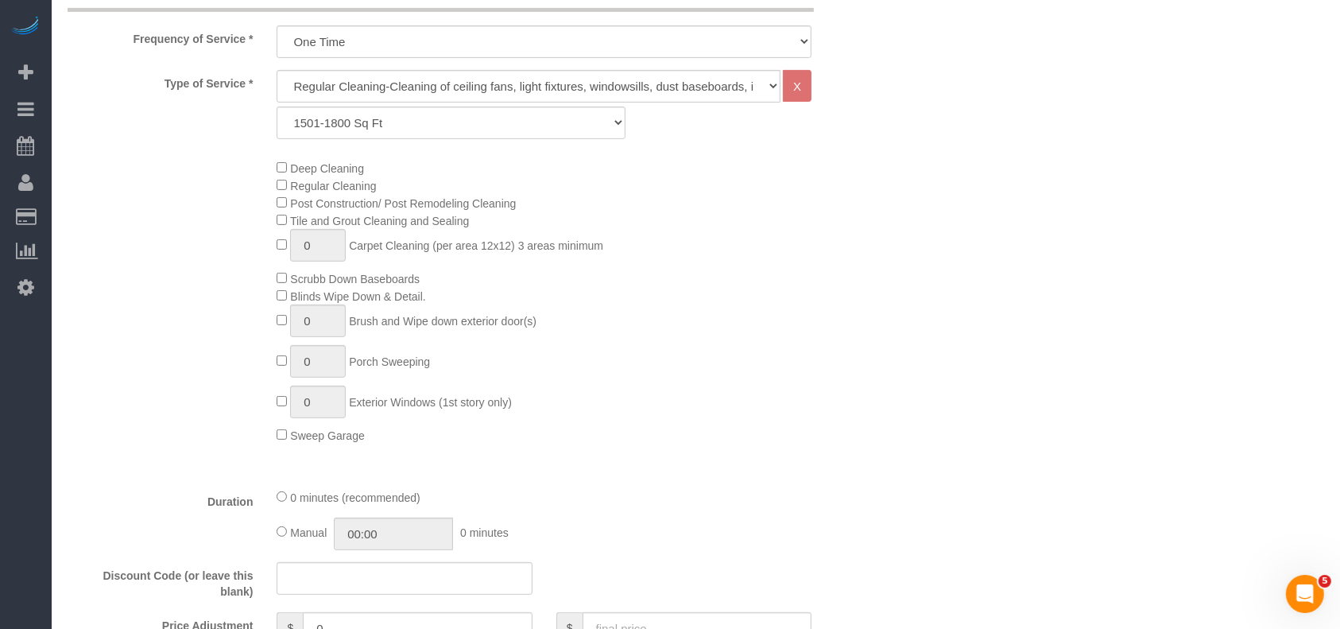
scroll to position [529, 0]
drag, startPoint x: 321, startPoint y: 242, endPoint x: 265, endPoint y: 251, distance: 56.3
click at [265, 251] on div "Deep Cleaning Regular Cleaning Post Construction/ Post Remodeling Cleaning Tile…" at bounding box center [579, 299] width 628 height 285
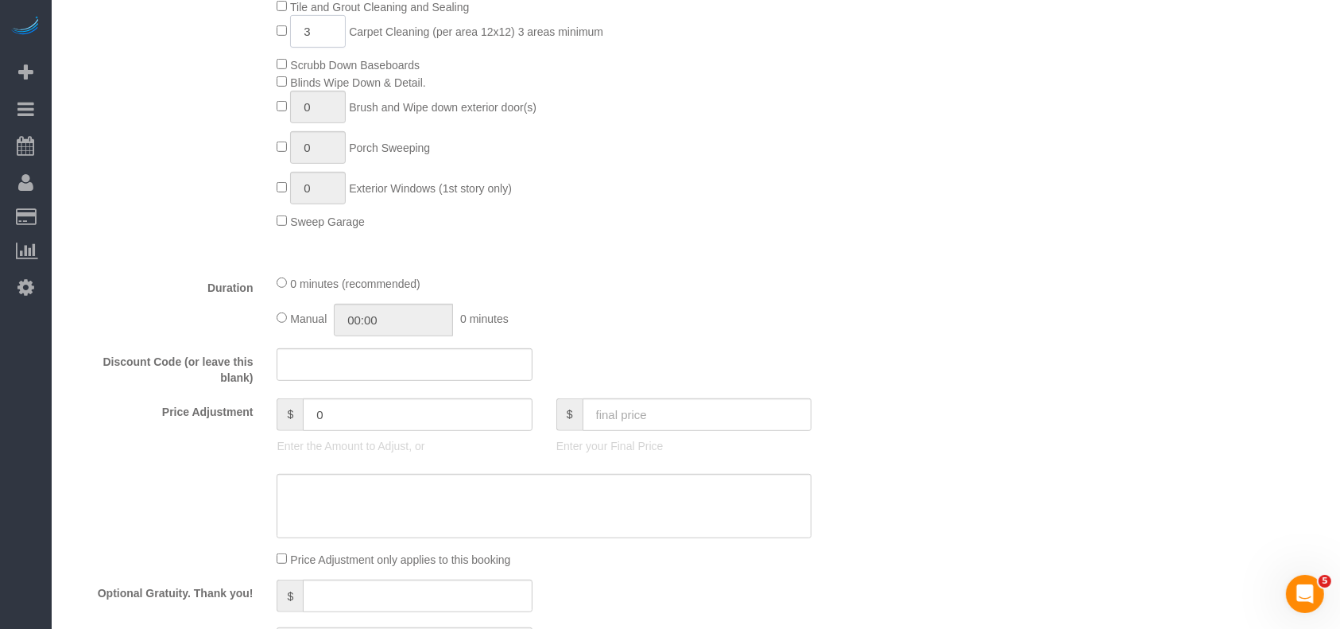
type input "3"
click at [679, 411] on input "text" at bounding box center [698, 414] width 230 height 33
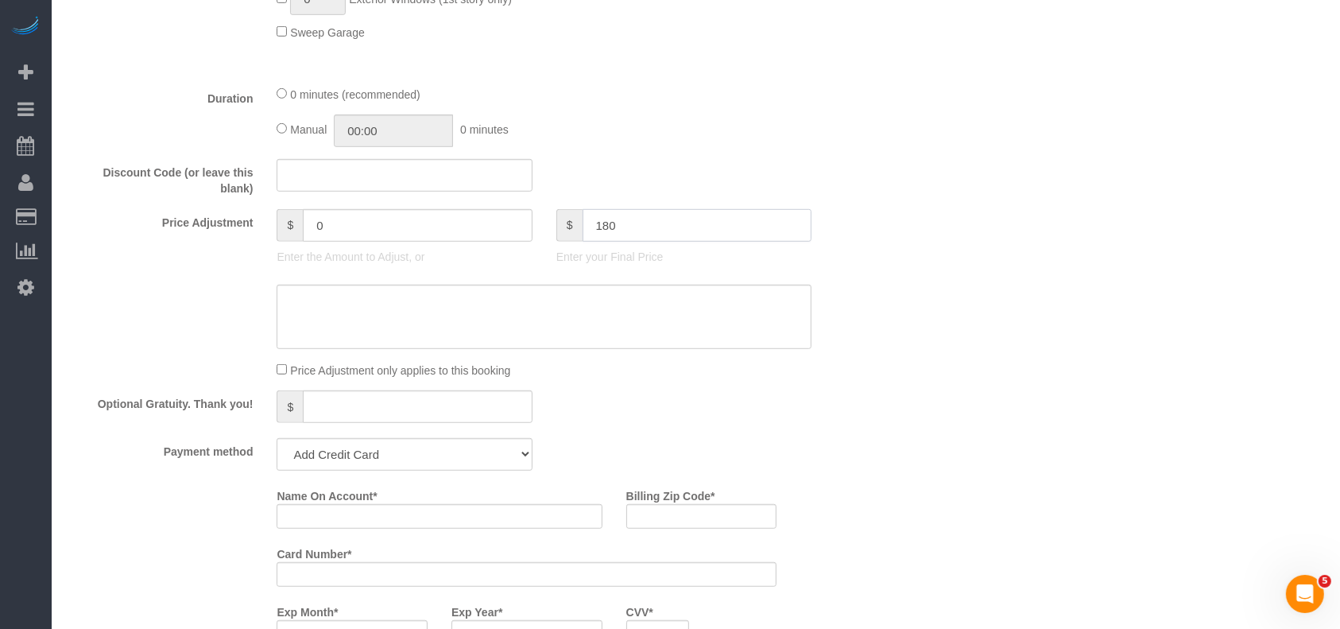
scroll to position [1272, 0]
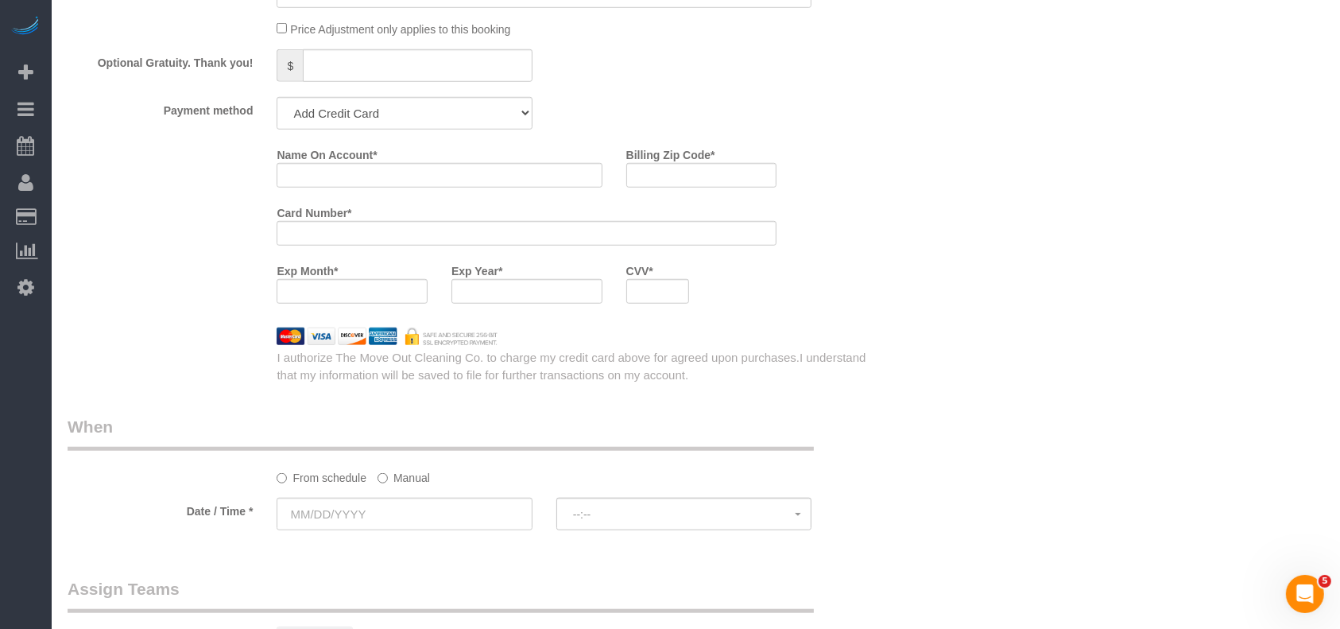
type input "180"
drag, startPoint x: 426, startPoint y: 117, endPoint x: 419, endPoint y: 130, distance: 15.3
click at [424, 118] on select "Mastercard - 5240 - 06/2028 (Default) Add Credit Card ─────────────── Cash Chec…" at bounding box center [404, 113] width 255 height 33
type input "-156"
select select "string:check"
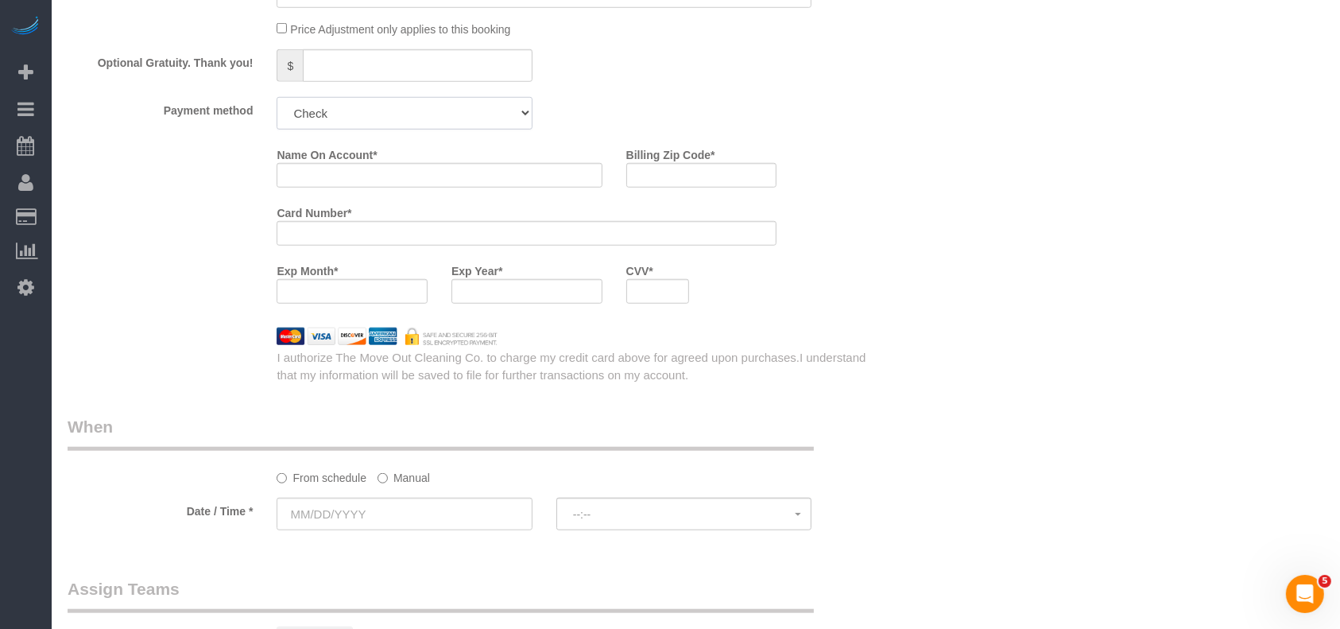
click at [277, 102] on select "Mastercard - 5240 - 06/2028 (Default) Add Credit Card ─────────────── Cash Chec…" at bounding box center [404, 113] width 255 height 33
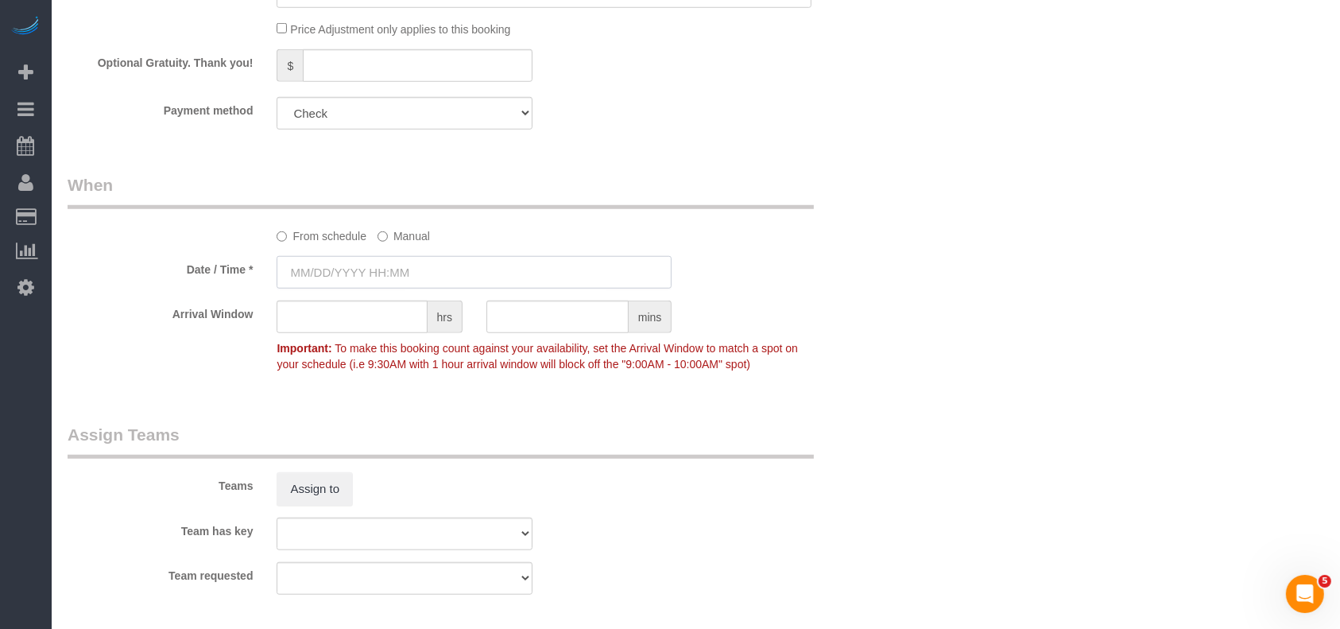
click at [380, 277] on input "text" at bounding box center [474, 272] width 395 height 33
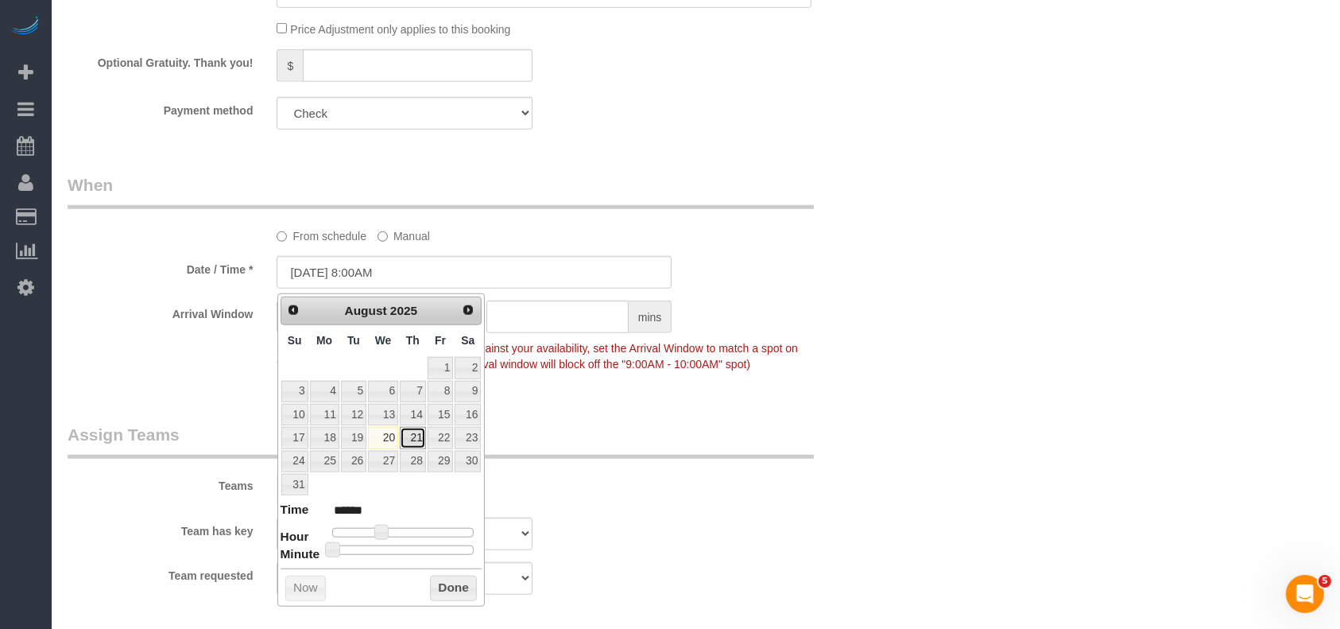
click at [421, 434] on link "21" at bounding box center [413, 437] width 26 height 21
type input "[DATE] 8:00AM"
click at [452, 581] on button "Done" at bounding box center [453, 588] width 47 height 25
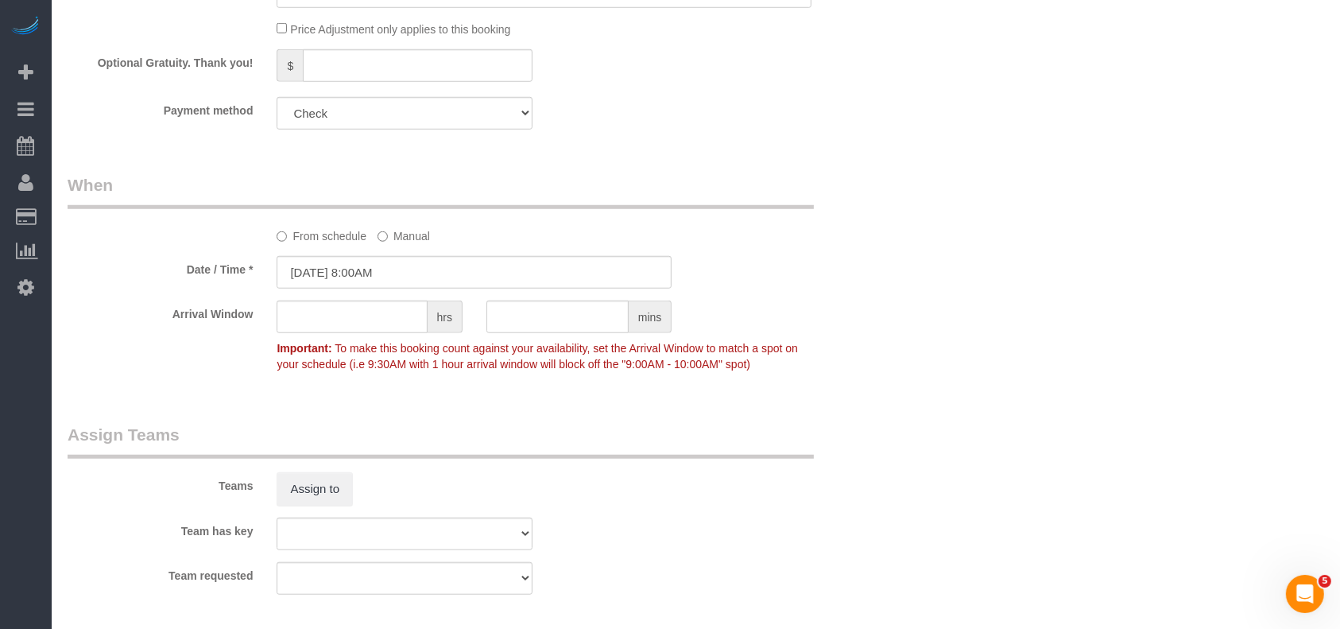
click at [762, 492] on div "Teams Assign to" at bounding box center [475, 464] width 838 height 83
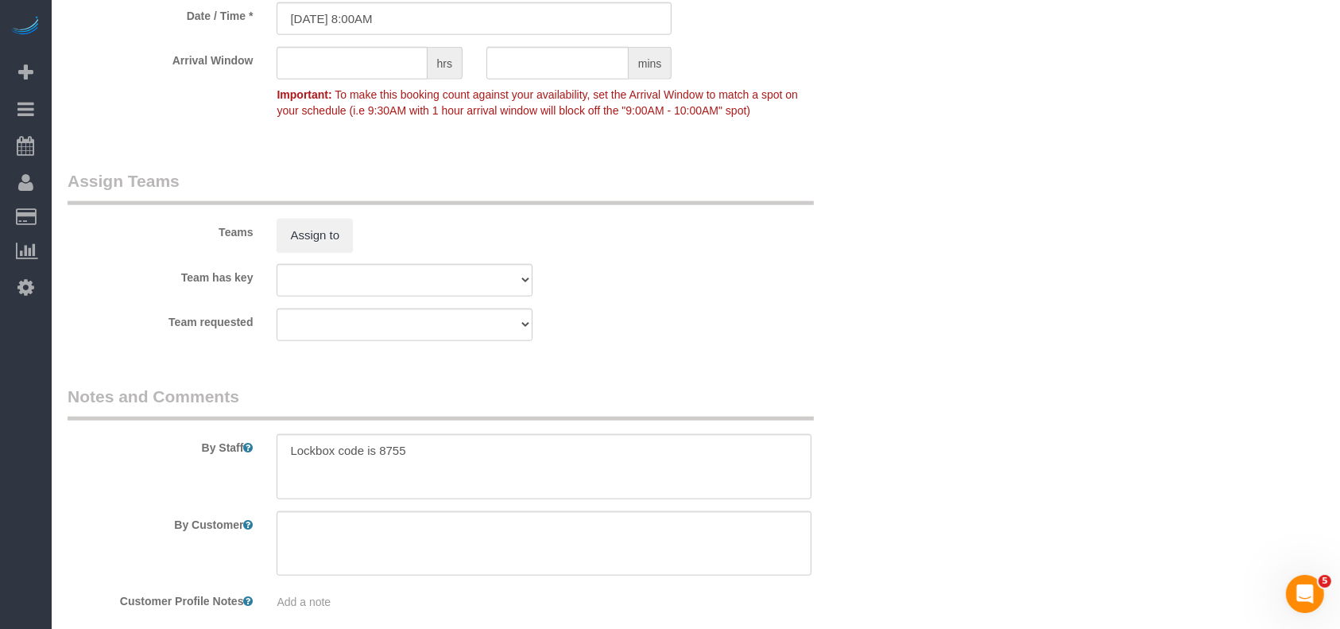
scroll to position [1609, 0]
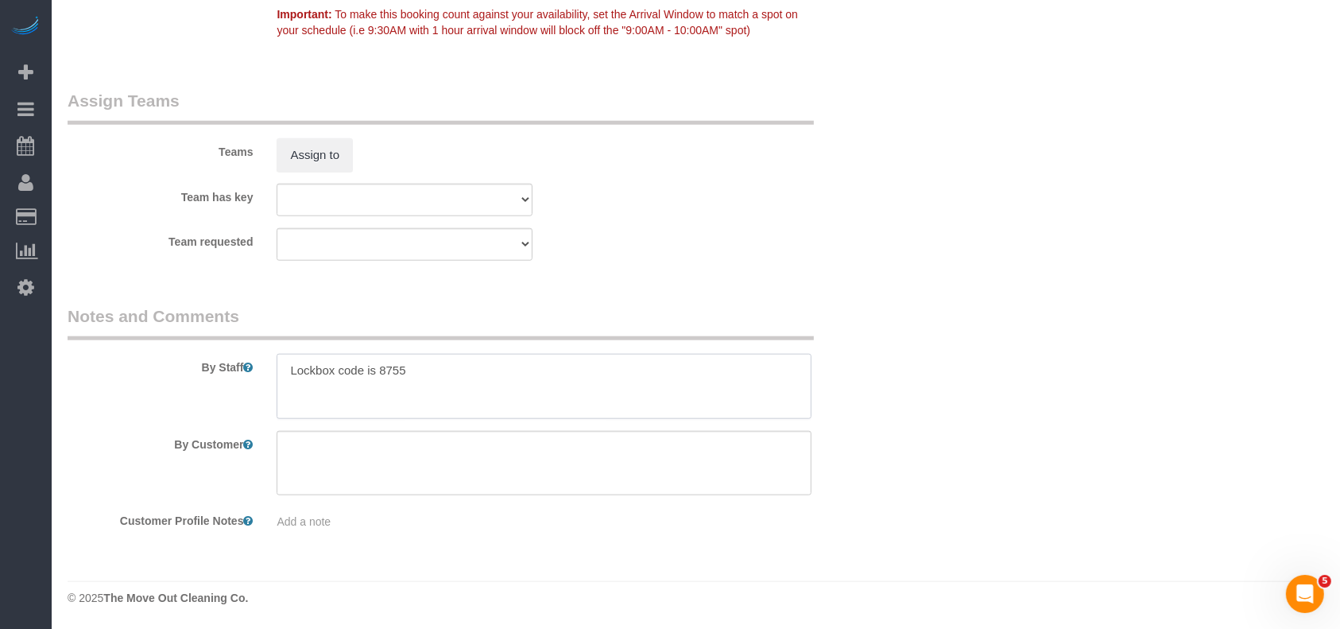
click at [509, 372] on textarea at bounding box center [544, 386] width 535 height 65
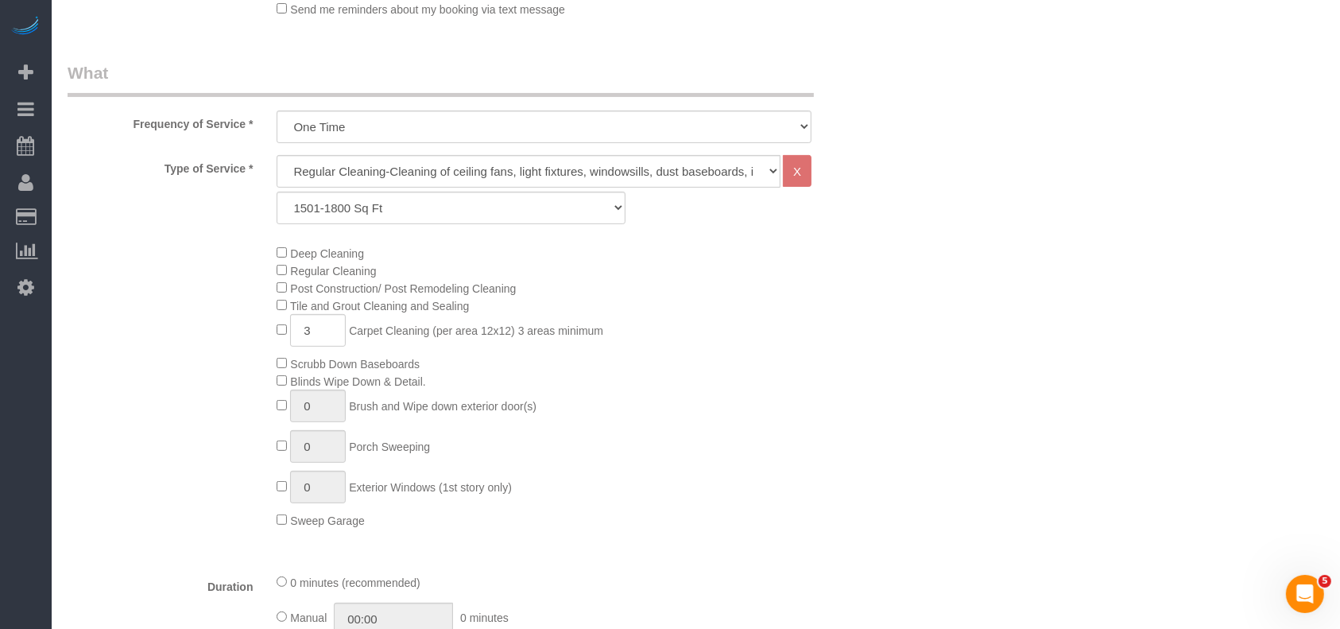
scroll to position [19, 0]
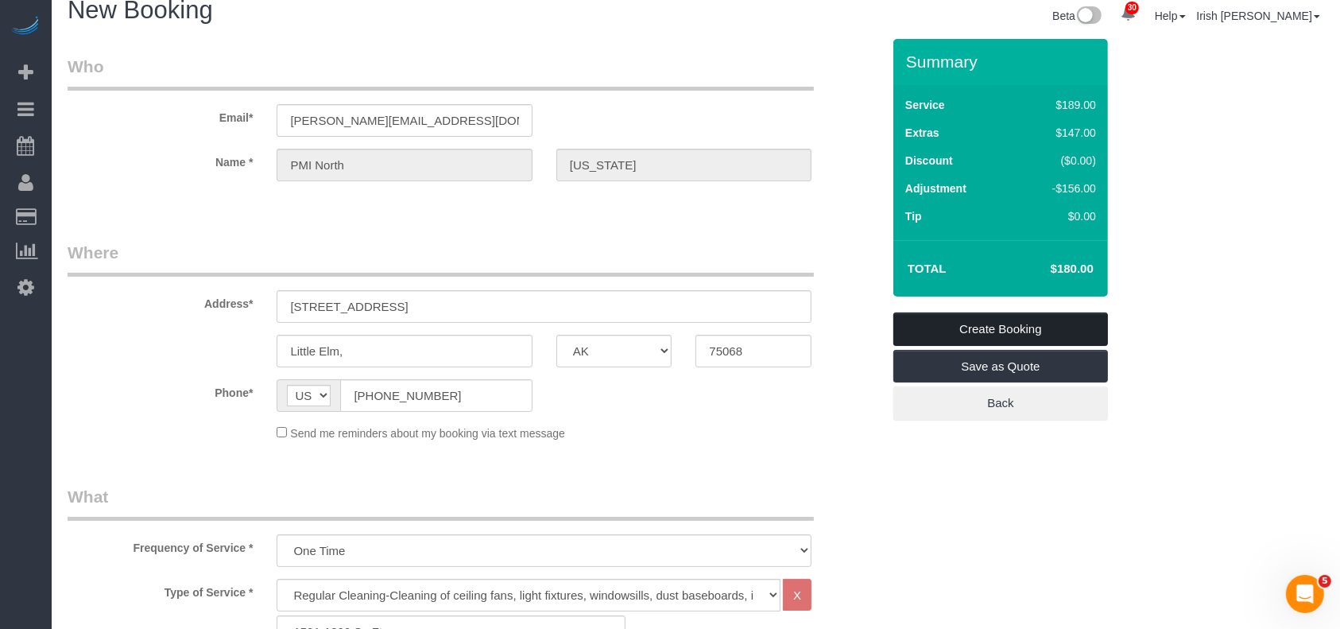
type textarea "Lockbox code is 8755. Check the number of areas needed for carpet cleaning"
drag, startPoint x: 1084, startPoint y: 327, endPoint x: 1023, endPoint y: 274, distance: 81.1
click at [1082, 327] on link "Create Booking" at bounding box center [1000, 328] width 215 height 33
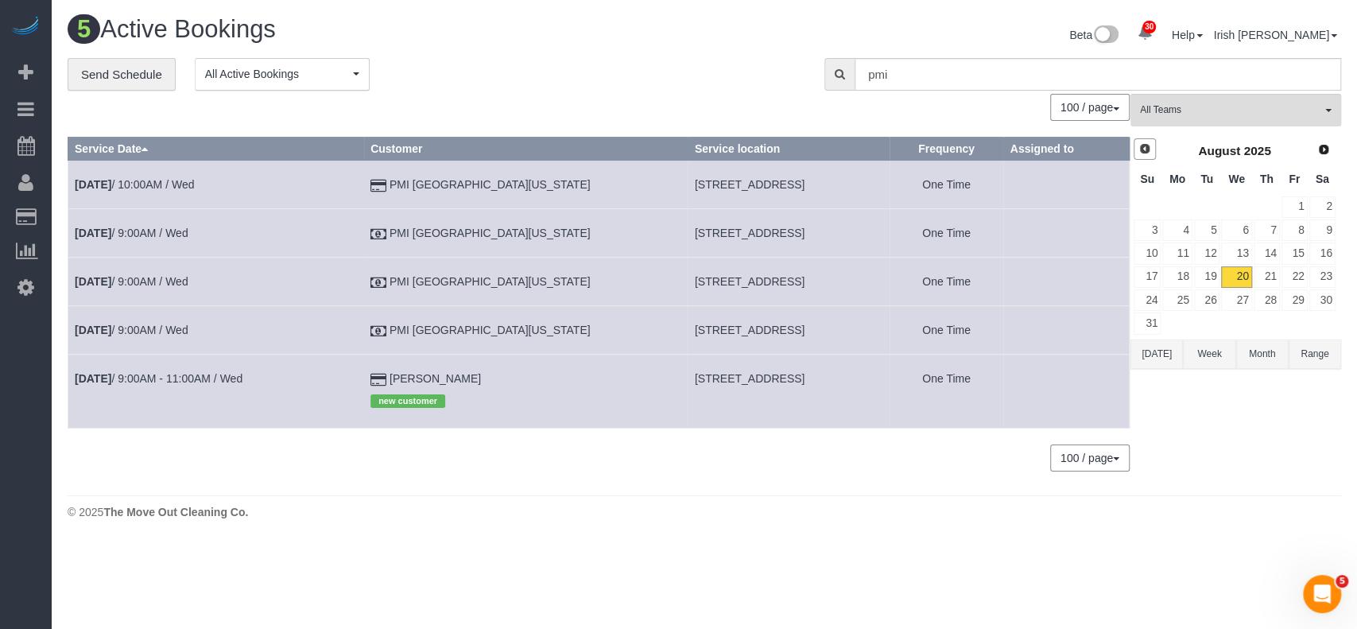
click at [1144, 145] on span "Prev" at bounding box center [1144, 148] width 13 height 13
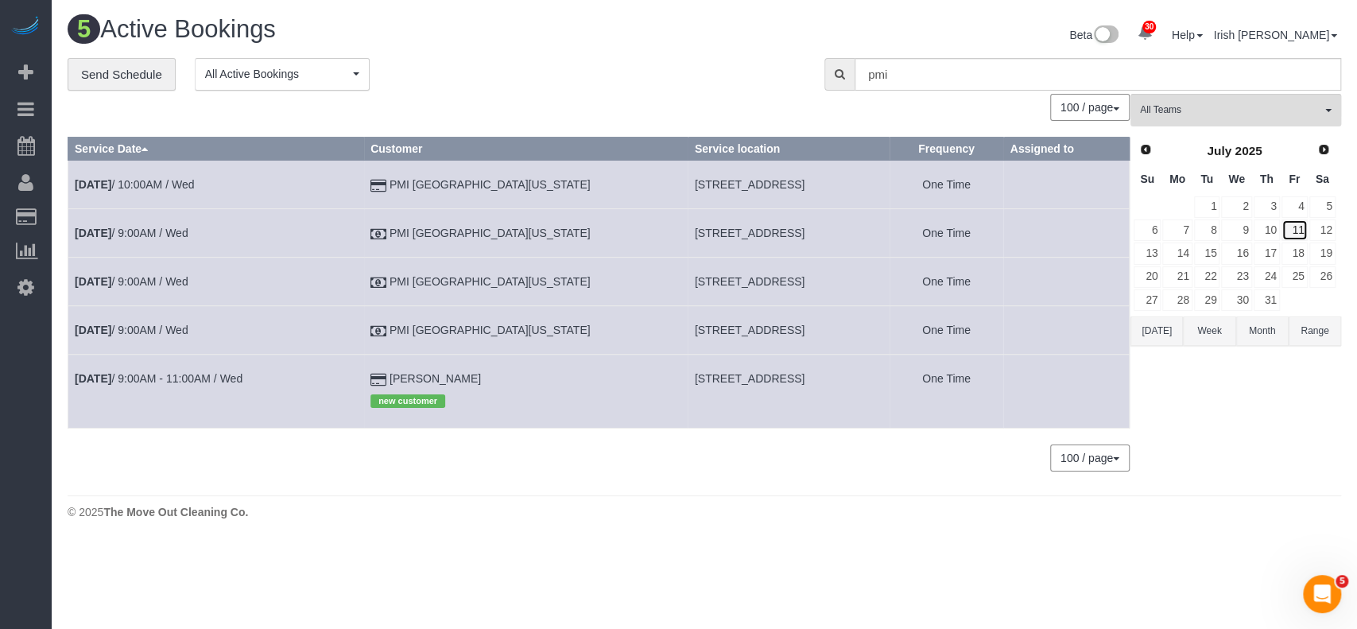
click at [1298, 231] on link "11" at bounding box center [1294, 229] width 26 height 21
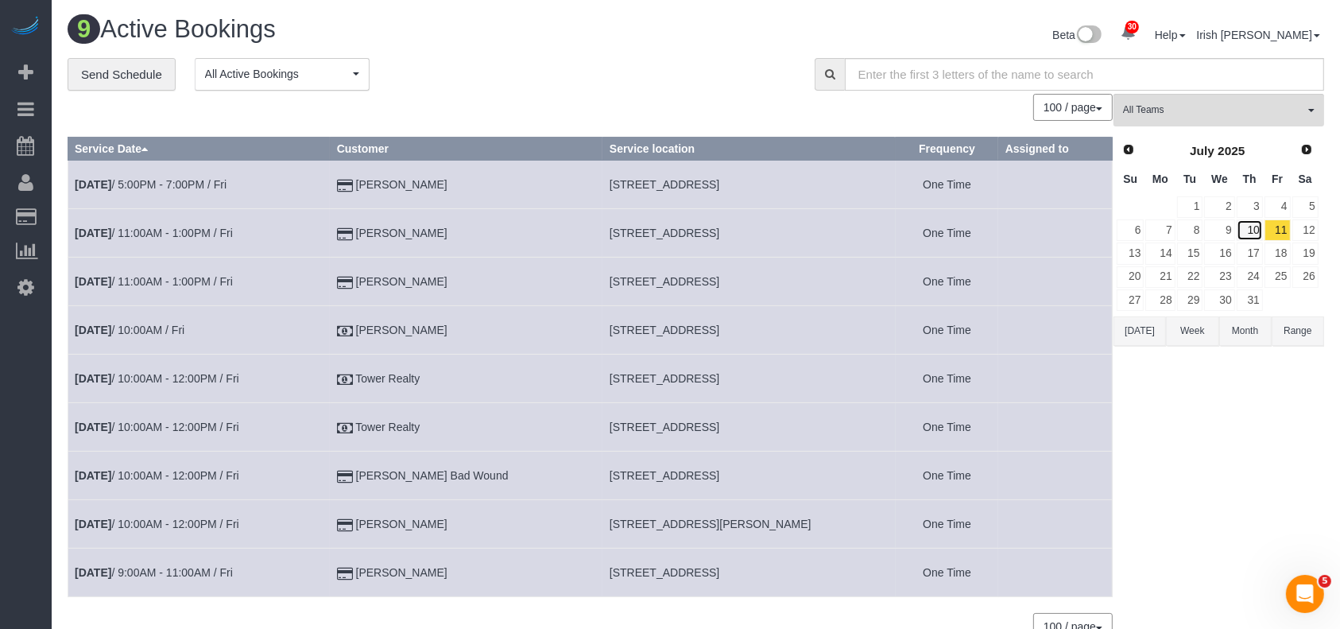
click at [1255, 224] on link "10" at bounding box center [1250, 229] width 26 height 21
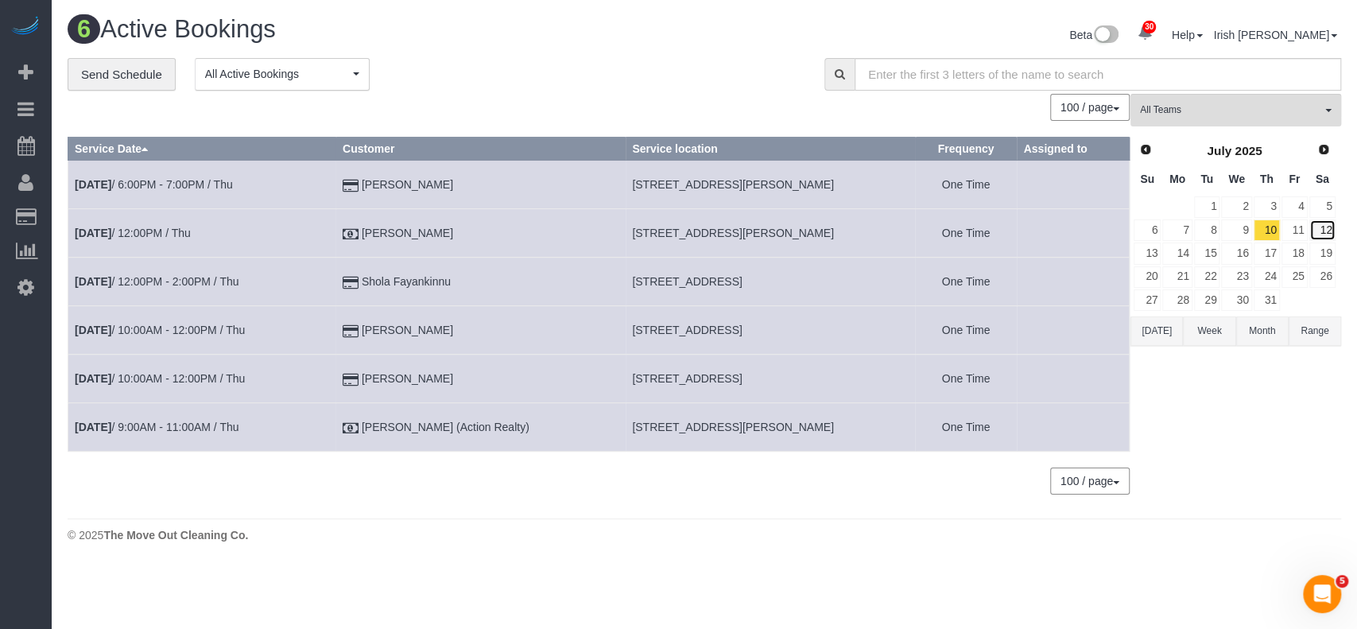
click at [1310, 232] on link "12" at bounding box center [1322, 229] width 26 height 21
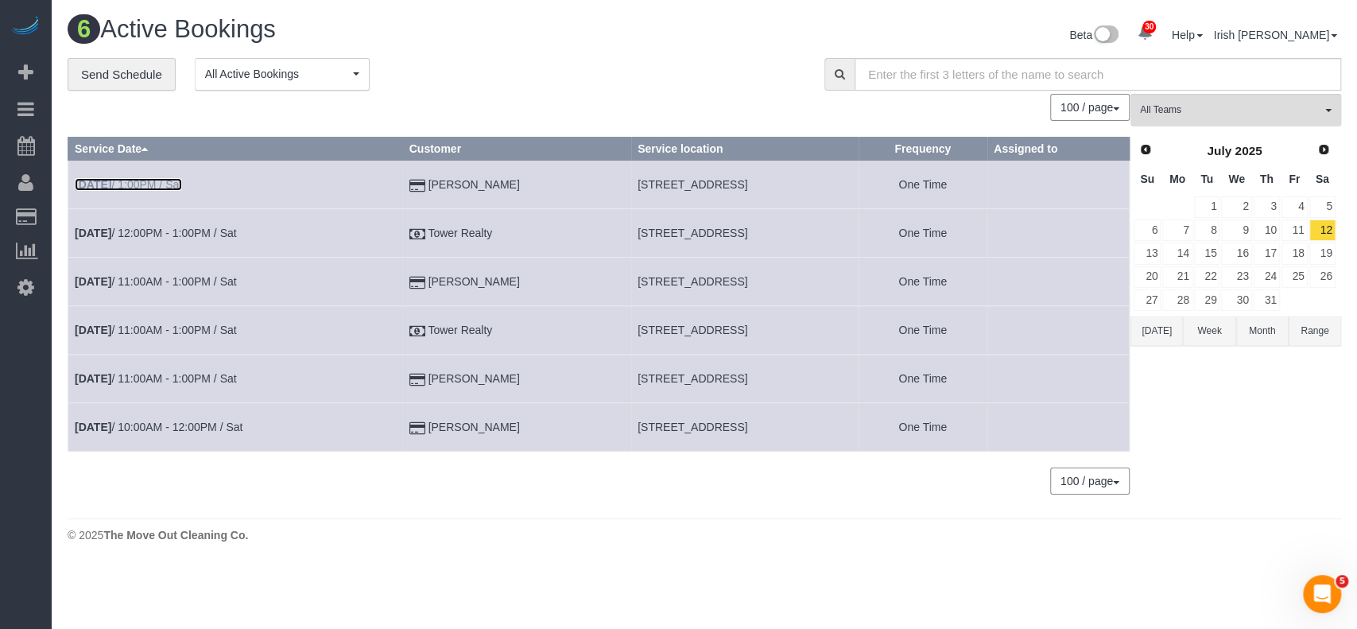
click at [157, 178] on link "[DATE] 1:00PM / Sat" at bounding box center [128, 184] width 107 height 13
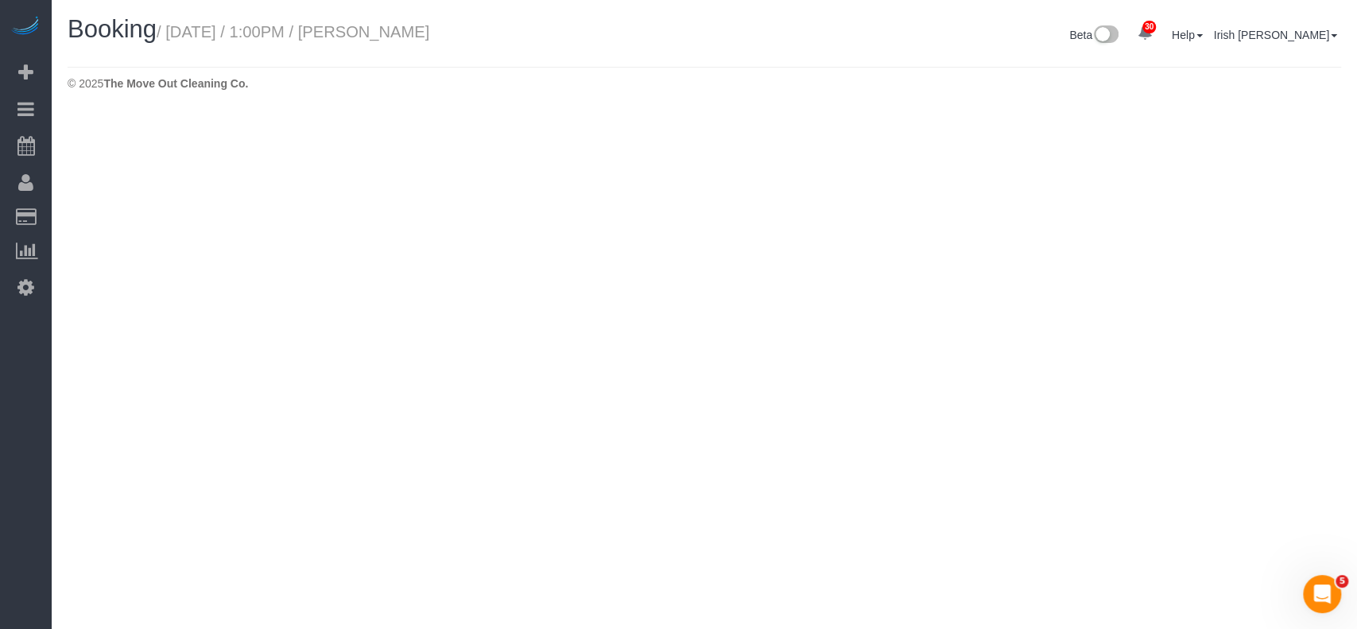
select select "[GEOGRAPHIC_DATA]"
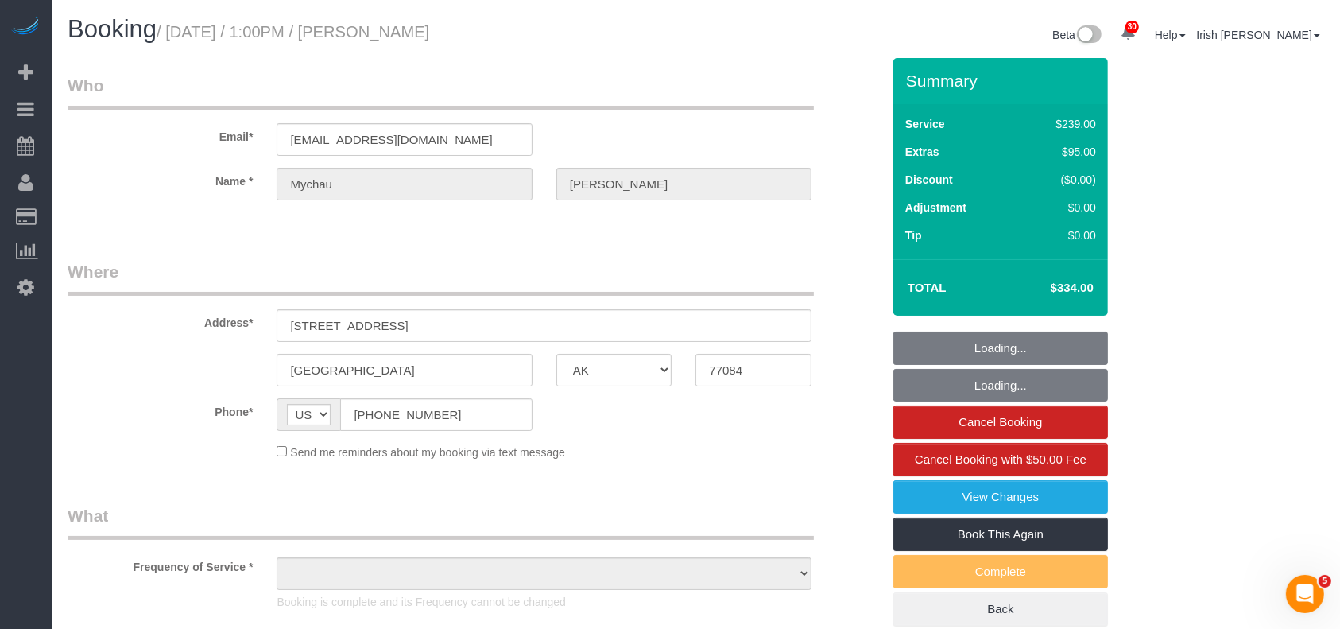
select select "string:fspay-0de2f5a5-431c-43c0-9955-03b143f3714d"
select select "3"
select select "object:8094"
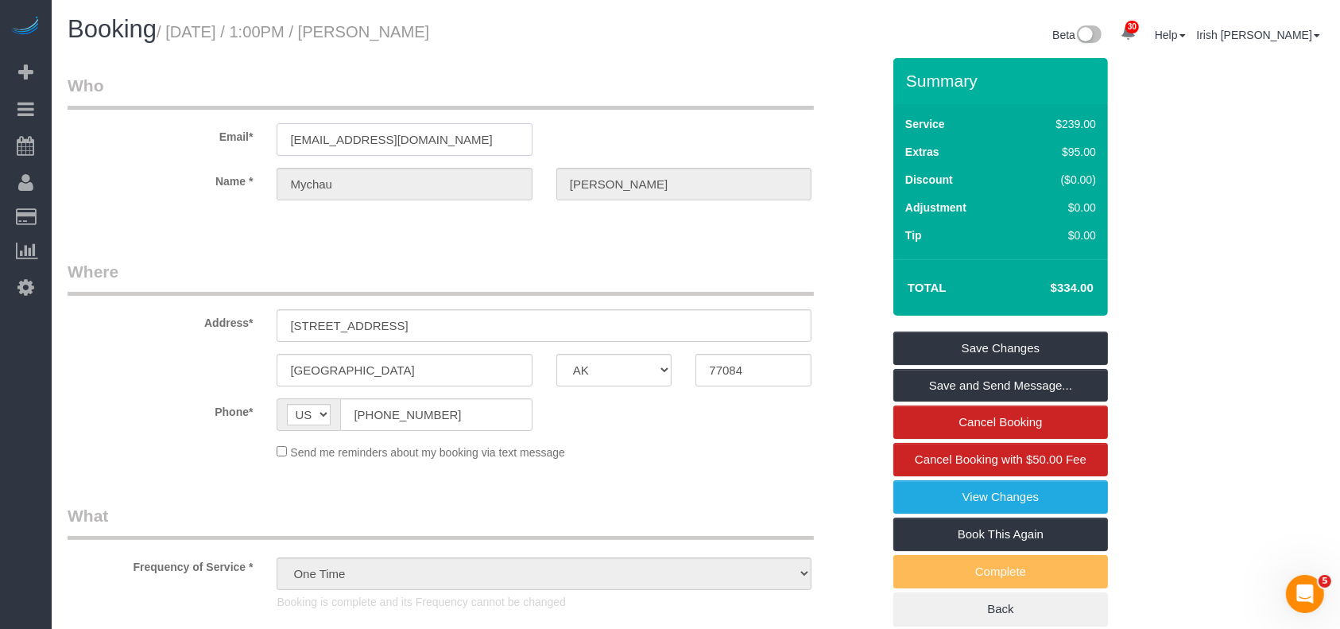
drag, startPoint x: 466, startPoint y: 130, endPoint x: 83, endPoint y: 114, distance: 383.5
click at [83, 114] on div "Email* [EMAIL_ADDRESS][DOMAIN_NAME]" at bounding box center [475, 115] width 838 height 82
click at [207, 162] on sui-booking-customer "Email* [EMAIL_ADDRESS][DOMAIN_NAME] Name * [GEOGRAPHIC_DATA][PERSON_NAME]" at bounding box center [475, 145] width 814 height 142
click at [472, 180] on div "Name * [GEOGRAPHIC_DATA][PERSON_NAME]" at bounding box center [475, 184] width 838 height 33
drag, startPoint x: 439, startPoint y: 134, endPoint x: 157, endPoint y: 149, distance: 281.8
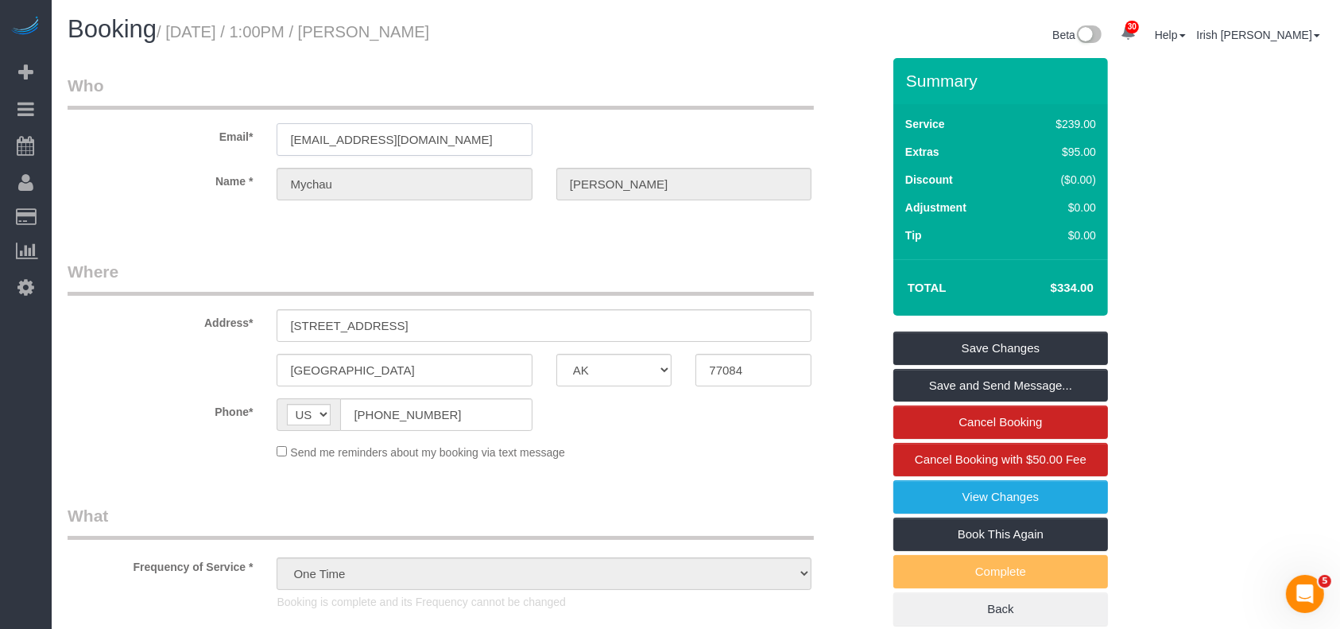
click at [157, 149] on div "Email* [EMAIL_ADDRESS][DOMAIN_NAME]" at bounding box center [475, 115] width 838 height 82
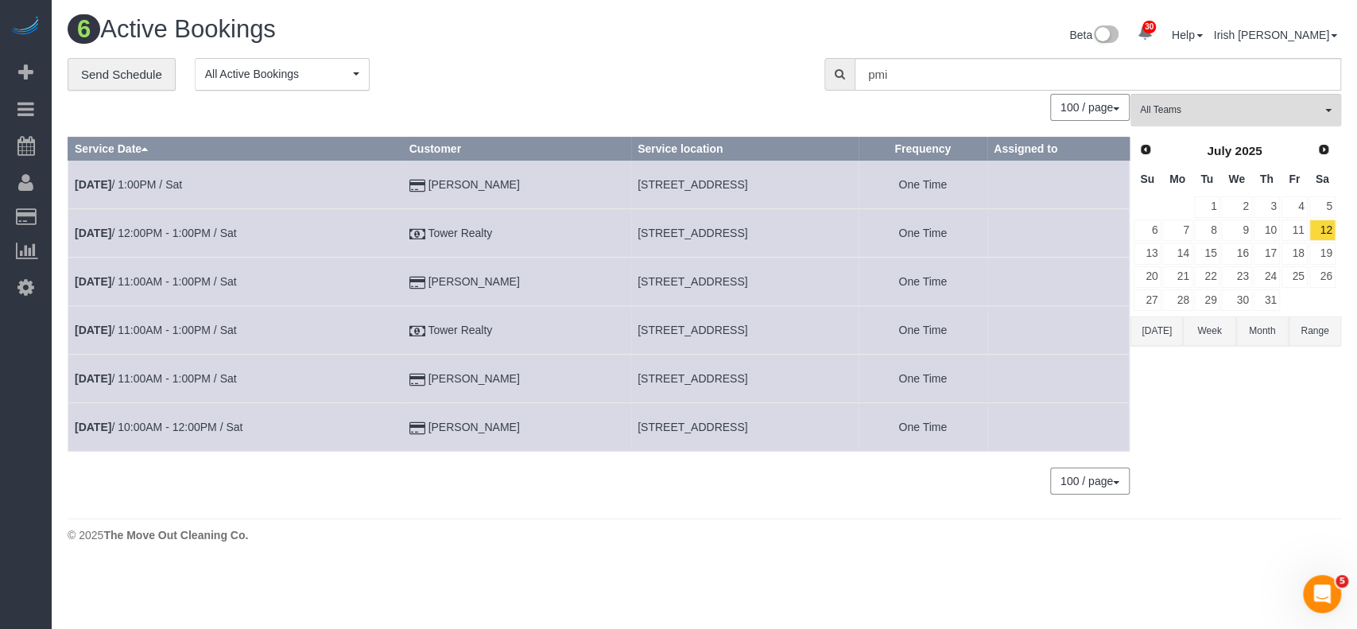
click at [631, 175] on td "[STREET_ADDRESS]" at bounding box center [744, 185] width 227 height 48
click at [631, 176] on td "[STREET_ADDRESS]" at bounding box center [744, 185] width 227 height 48
copy tr "[STREET_ADDRESS]"
